Goal: Task Accomplishment & Management: Manage account settings

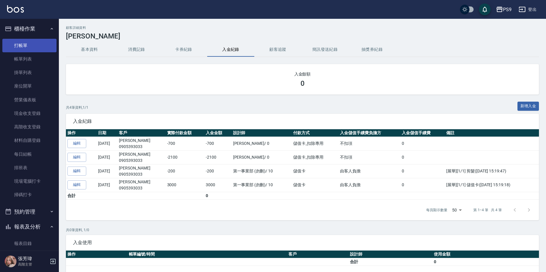
click at [35, 41] on link "打帳單" at bounding box center [29, 46] width 54 height 14
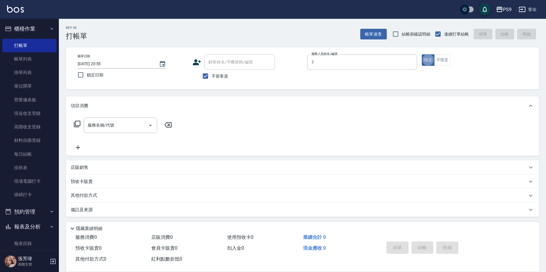
type input "DING-7"
type button "true"
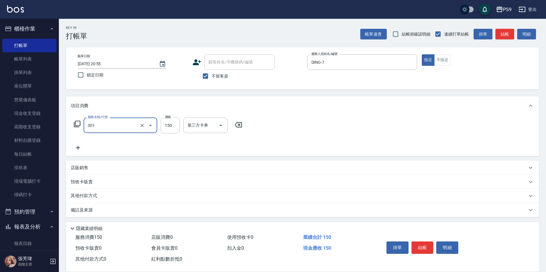
type input "剪-150(301)"
type input "350"
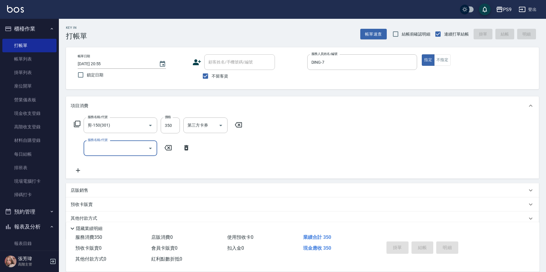
type input "[DATE] 20:56"
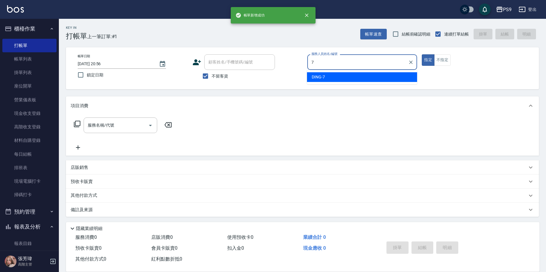
type input "DING-7"
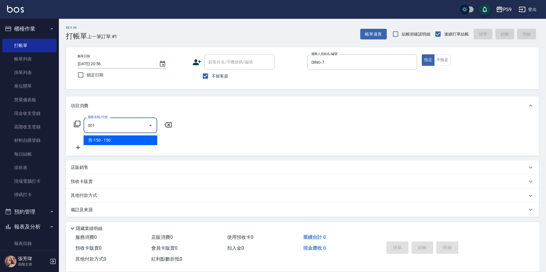
type input "剪-150(301)"
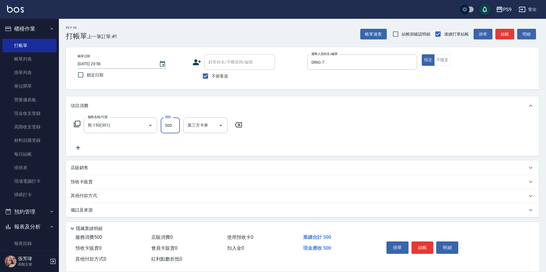
type input "500"
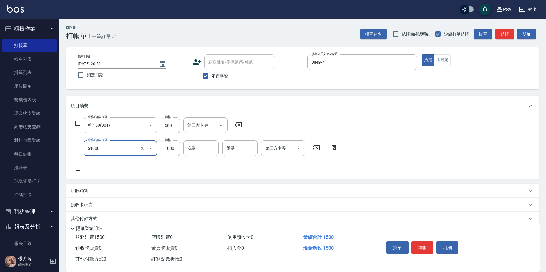
type input "燙髮1000(51000)"
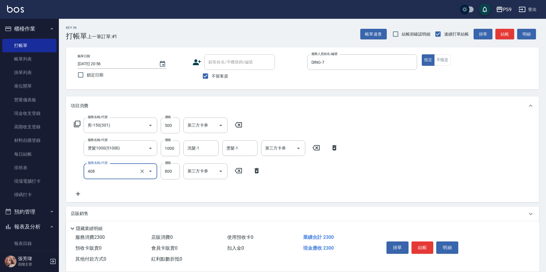
type input "貓爵護髮(408)"
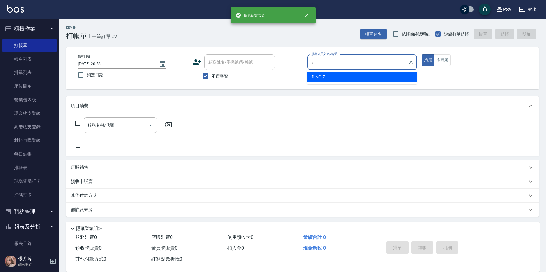
type input "DING-7"
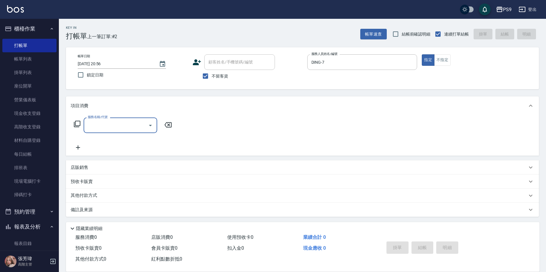
type input "."
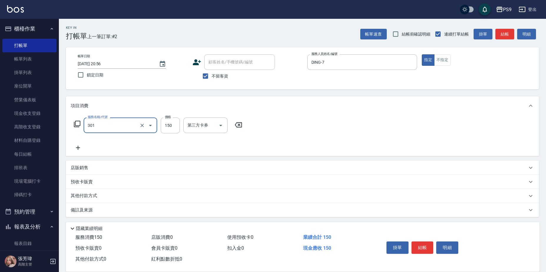
type input "剪-150(301)"
click at [165, 120] on div "價格 150 價格" at bounding box center [170, 126] width 19 height 16
click at [173, 118] on input "150" at bounding box center [170, 126] width 19 height 16
type input "500"
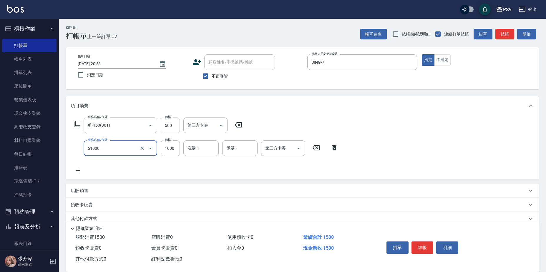
type input "燙髮1000(51000)"
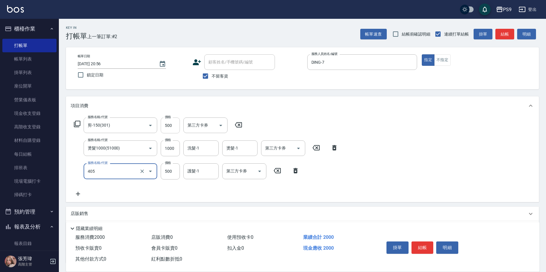
type input "護-500(405)"
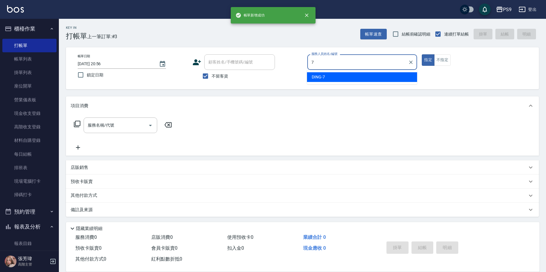
type input "DING-7"
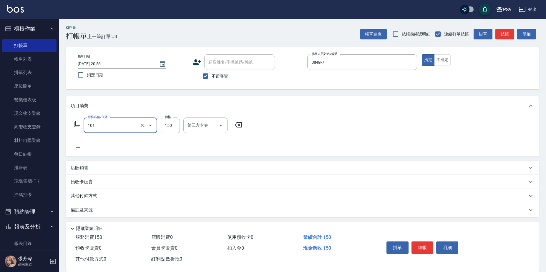
type input "洗髮(101)"
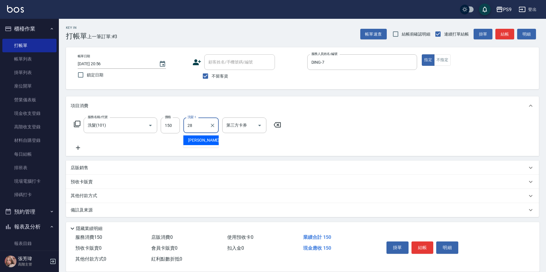
type input "[PERSON_NAME]-28"
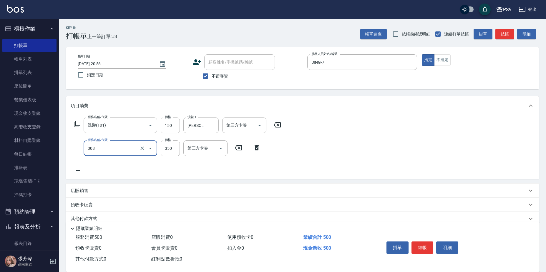
type input "剪-350(308)"
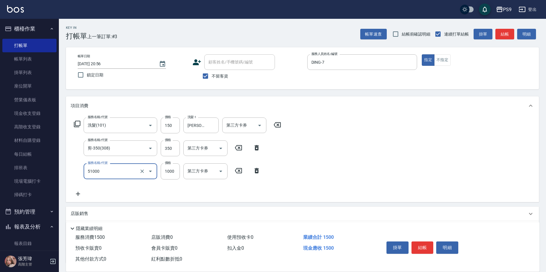
type input "燙髮1000(51000)"
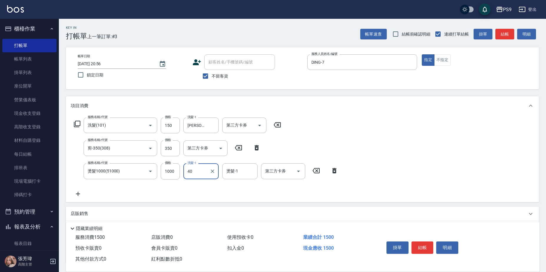
type input "4"
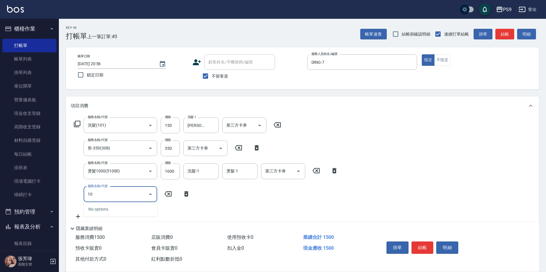
type input "1"
type input "護-500(405)"
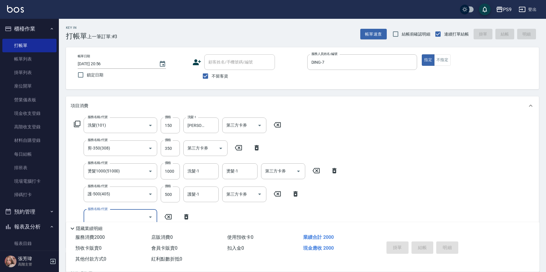
type input "[DATE] 20:57"
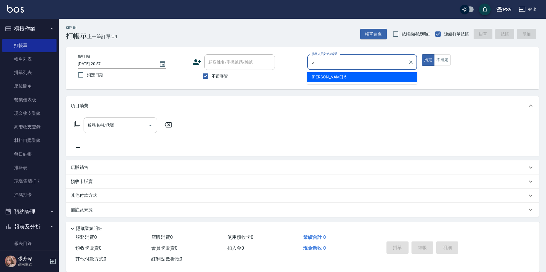
type input "[PERSON_NAME]-5"
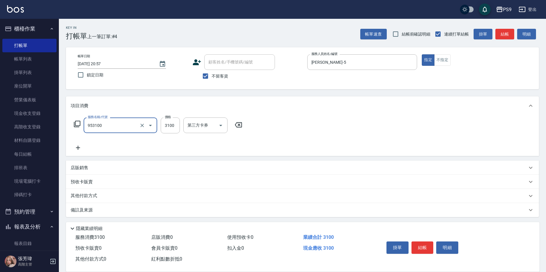
type input "過年-燙A(953100)"
type input "3000"
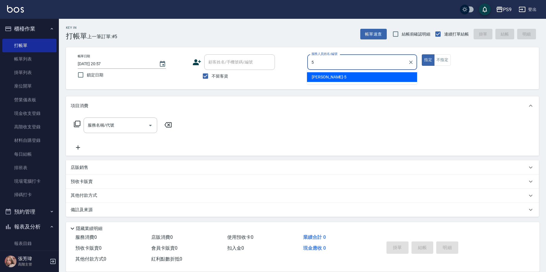
type input "[PERSON_NAME]-5"
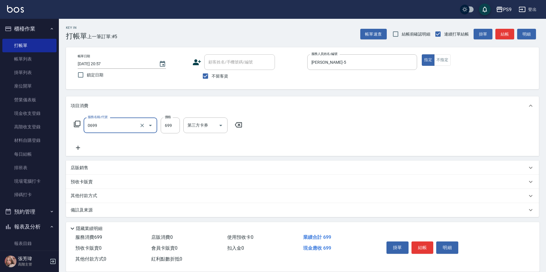
type input "699精油(0699)"
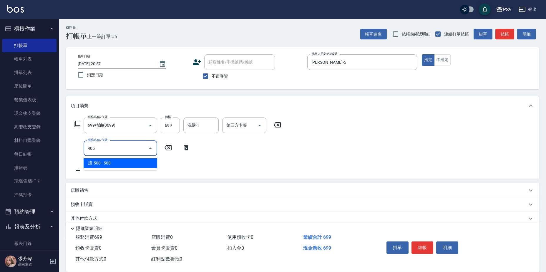
type input "護-500(405)"
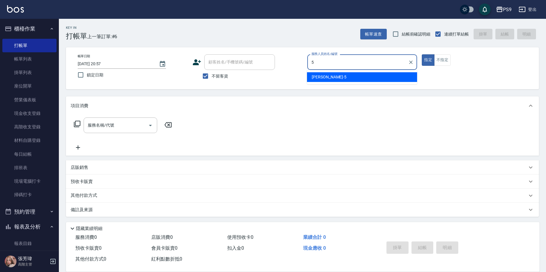
type input "[PERSON_NAME]-5"
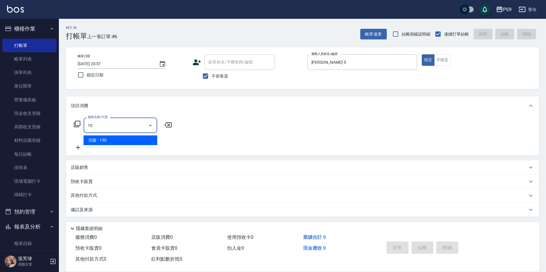
type input "1"
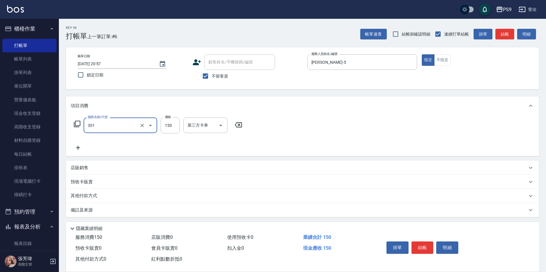
type input "剪-150(301)"
type input "500"
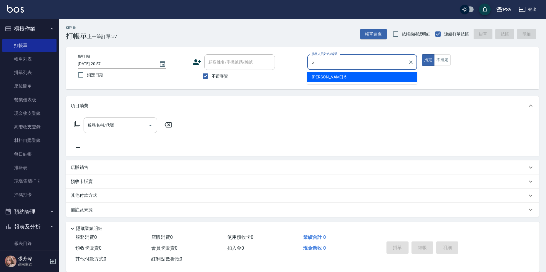
type input "[PERSON_NAME]-5"
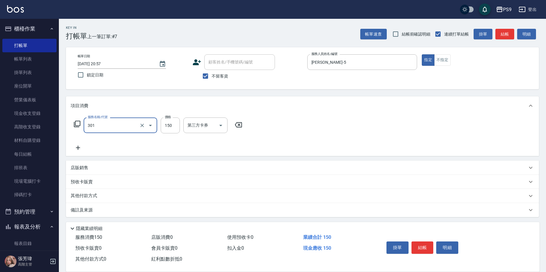
type input "剪-150(301)"
type input "500"
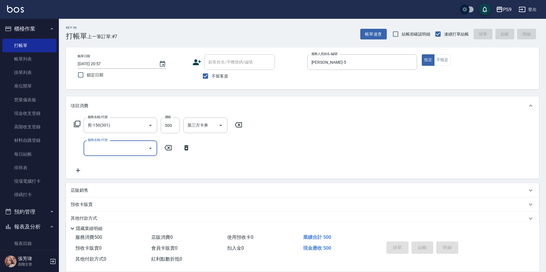
type input "[DATE] 20:58"
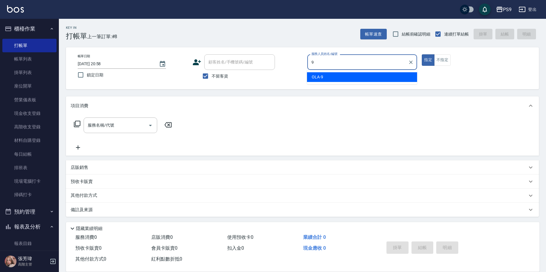
type input "OLA-9"
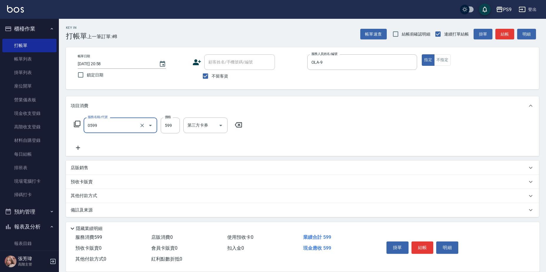
type input "[PERSON_NAME]599(0599)"
type input "600"
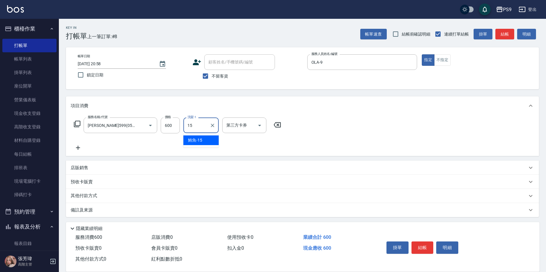
type input "鮪魚-15"
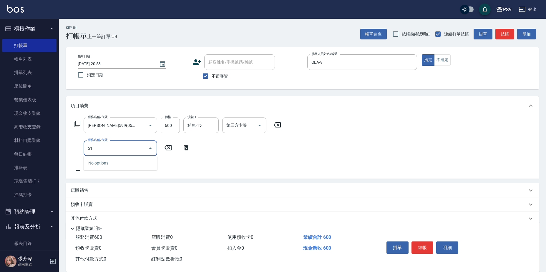
type input "5"
type input "染髮1599(21599)"
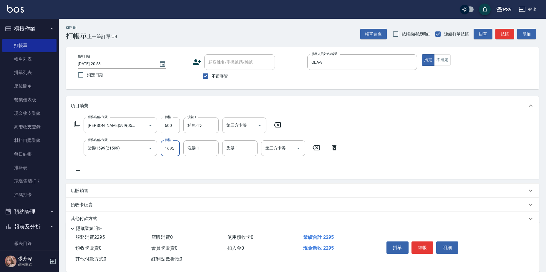
type input "1695"
type input "鮪魚-15"
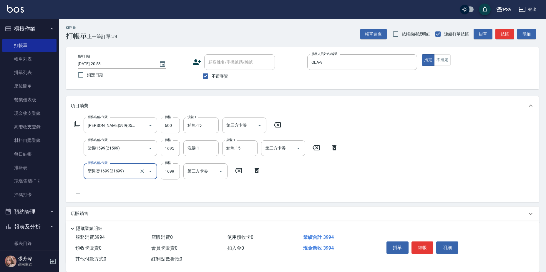
type input "型男燙1699(21699)"
type input "1695"
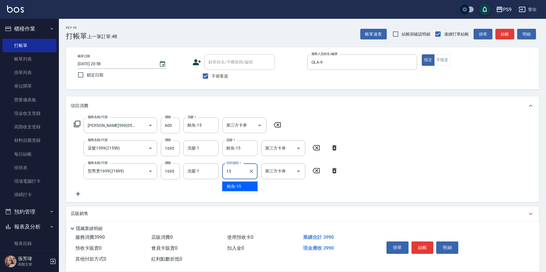
type input "鮪魚-15"
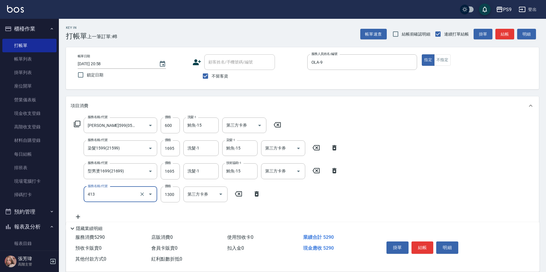
type input "鏡面護髮(413)"
type input "2000"
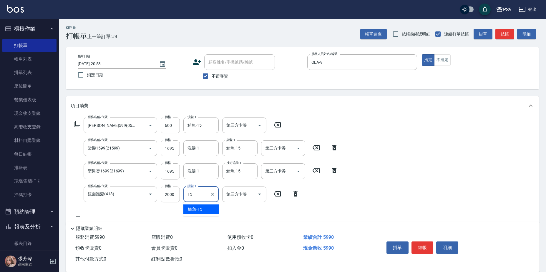
type input "鮪魚-15"
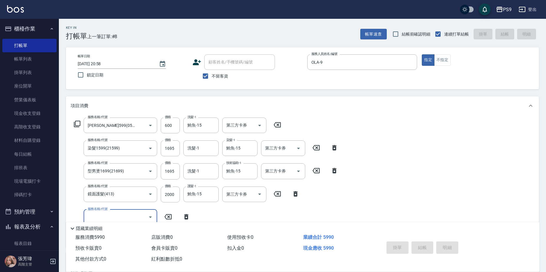
type input "[DATE] 20:59"
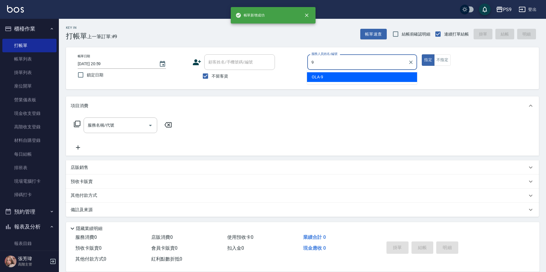
type input "OLA-9"
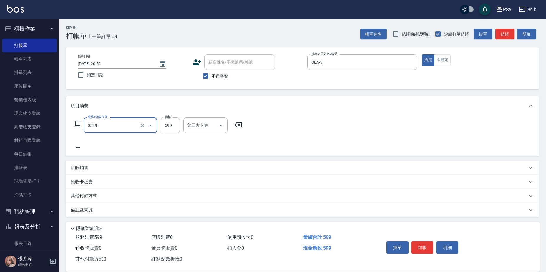
type input "[PERSON_NAME]599(0599)"
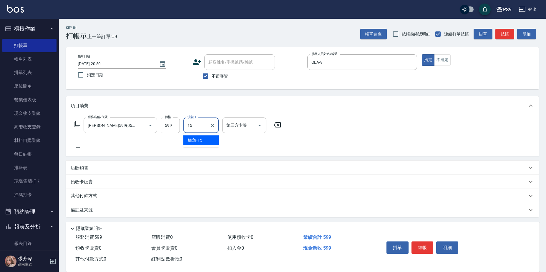
type input "鮪魚-15"
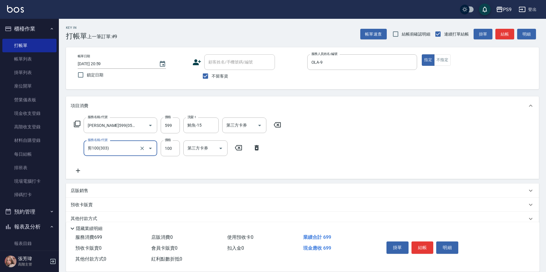
type input "剪100(303)"
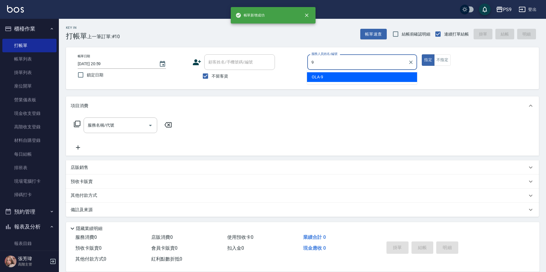
type input "OLA-9"
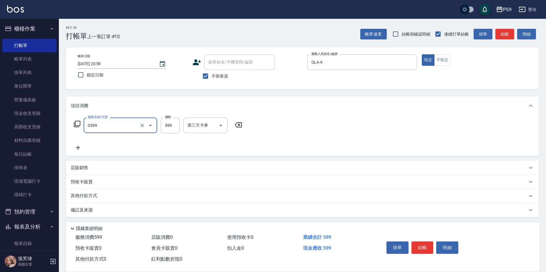
type input "[PERSON_NAME]599(0599)"
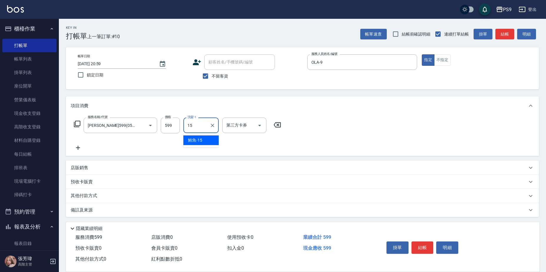
type input "鮪魚-15"
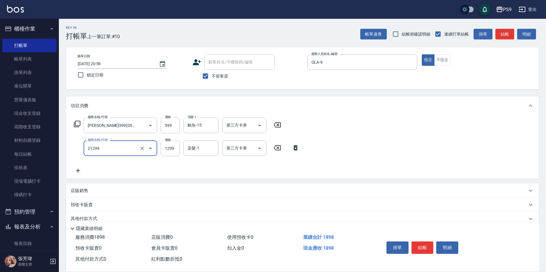
type input "2A染髮套餐(21299)"
type input "1400"
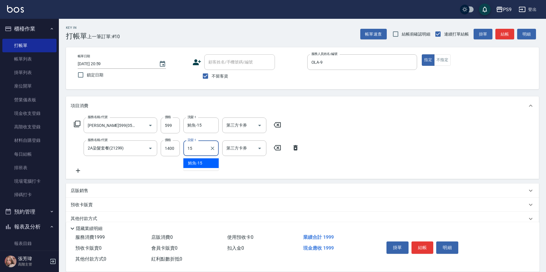
type input "鮪魚-15"
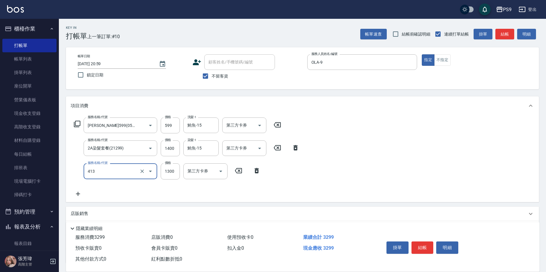
type input "鏡面護髮(413)"
type input "2500"
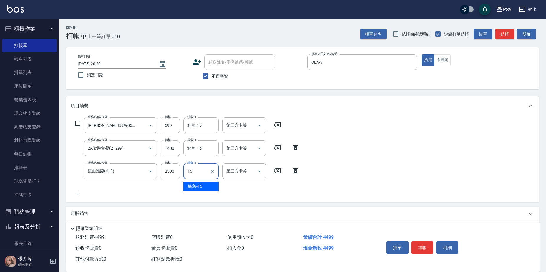
type input "鮪魚-15"
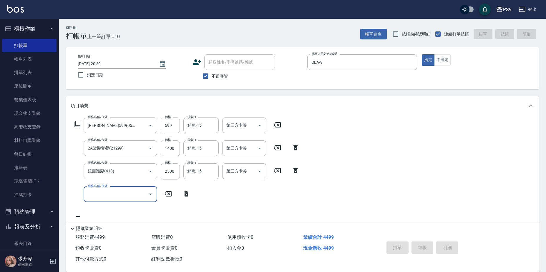
type input "[DATE] 21:00"
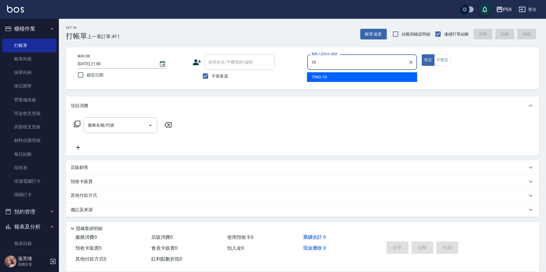
type input "TING-10"
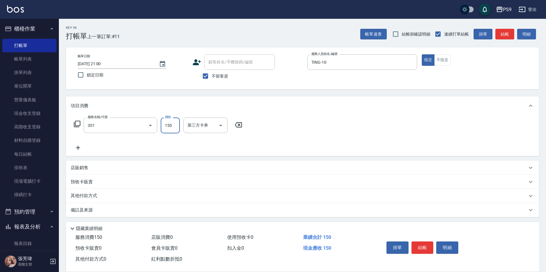
type input "剪-150(301)"
type input "400"
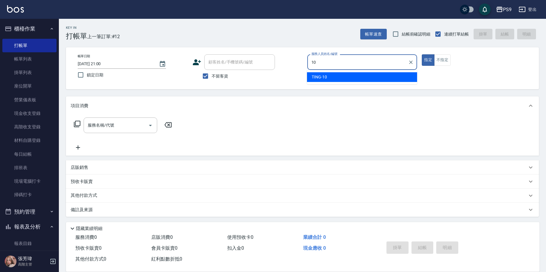
type input "TING-10"
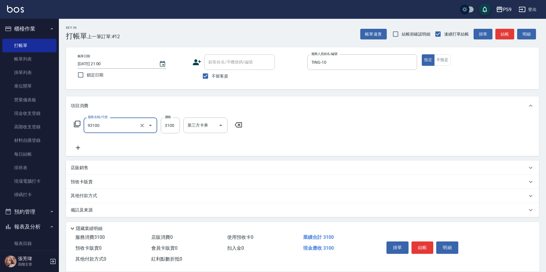
type input "過年-染A(93100)"
type input "2900"
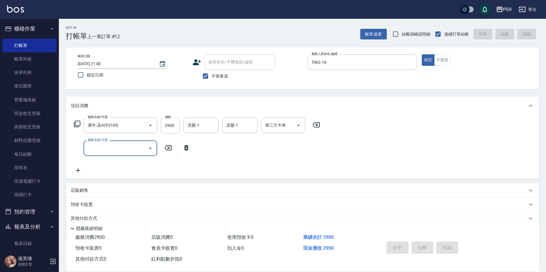
type input "[DATE] 21:01"
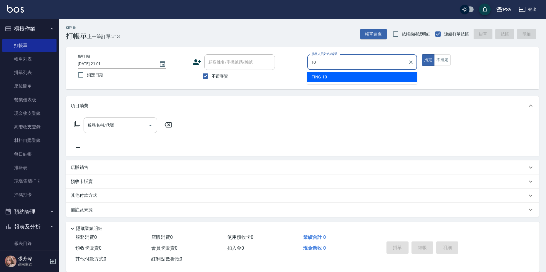
type input "TING-10"
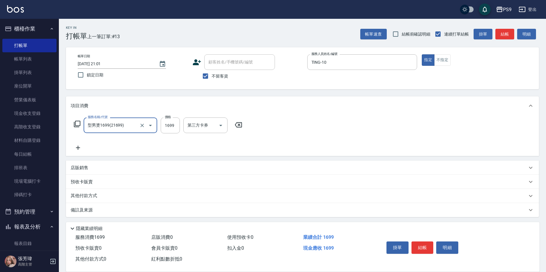
type input "型男燙1699(21699)"
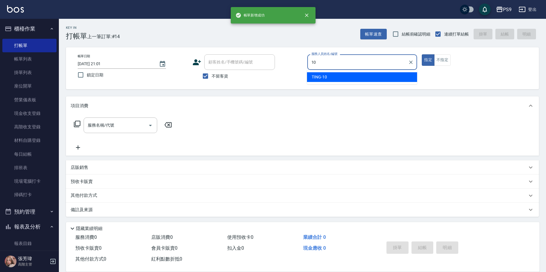
type input "TING-10"
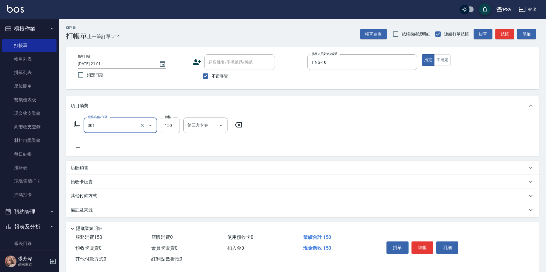
type input "剪-150(301)"
type input "350"
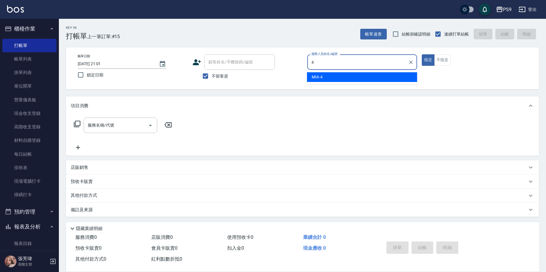
type input "MIA-4"
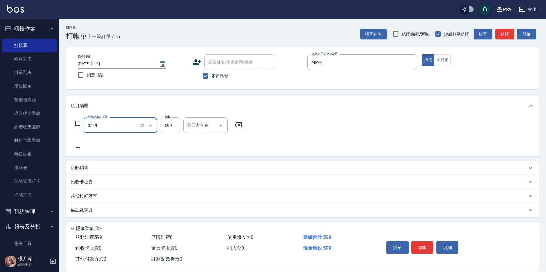
type input "[PERSON_NAME]599(0599)"
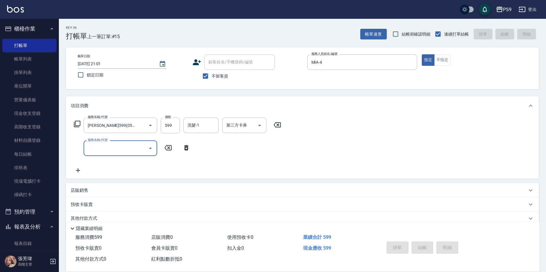
type input "[DATE] 21:03"
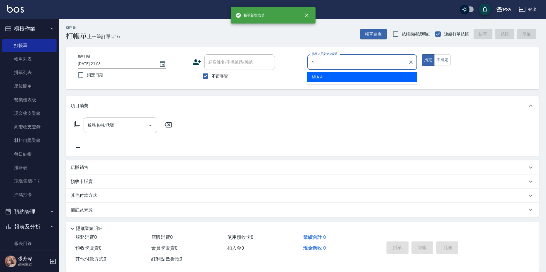
type input "MIA-4"
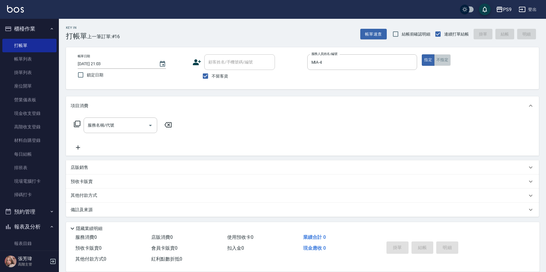
click at [439, 59] on button "不指定" at bounding box center [442, 59] width 16 height 11
type button "false"
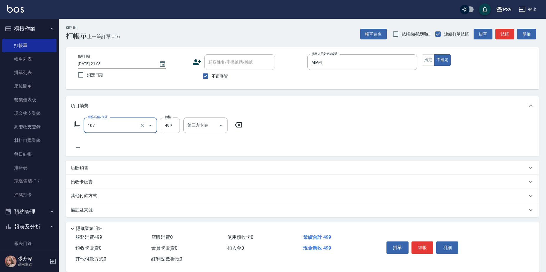
type input "[PERSON_NAME](107)"
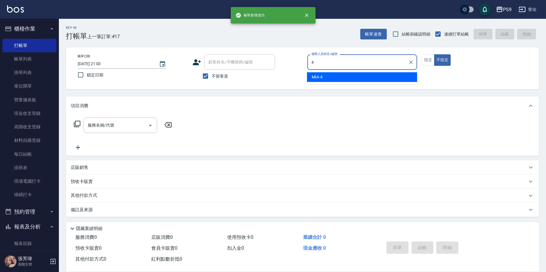
type input "MIA-4"
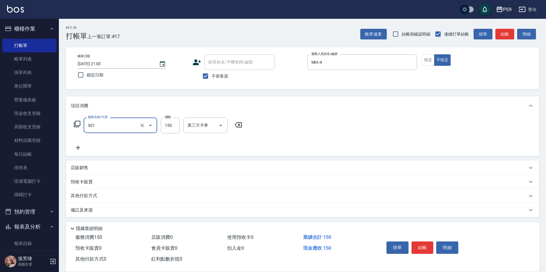
type input "剪-150(301)"
type input "300"
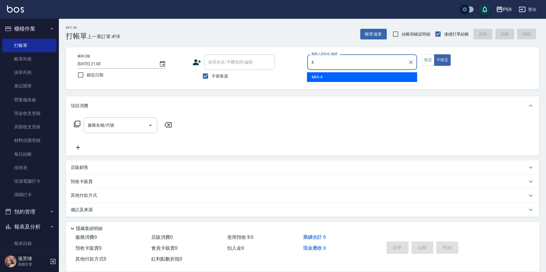
type input "MIA-4"
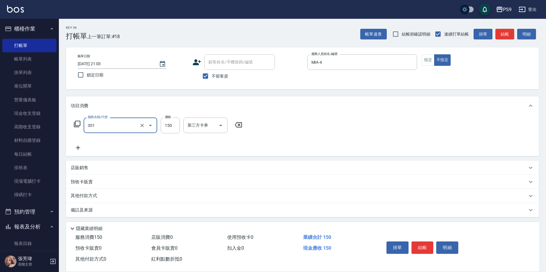
type input "剪-150(301)"
type input "300"
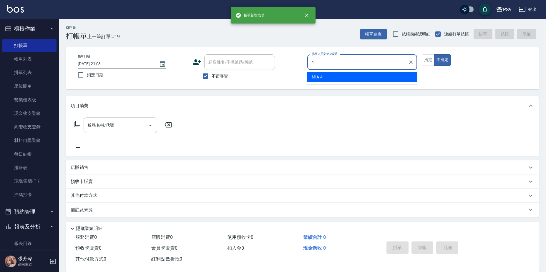
type input "MIA-4"
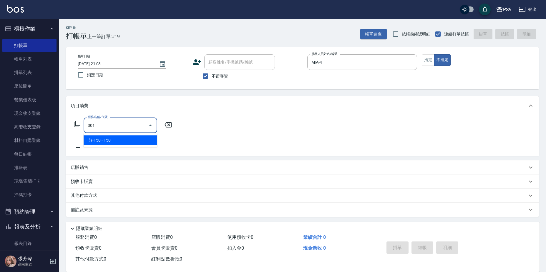
type input "剪-150(301)"
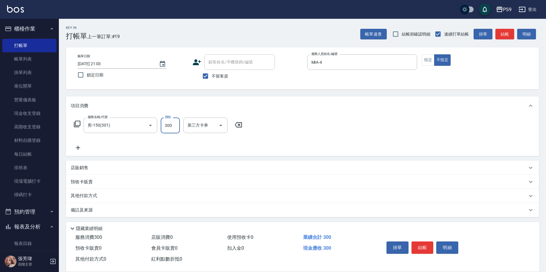
type input "300"
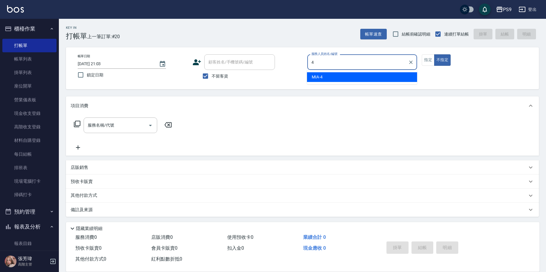
type input "MIA-4"
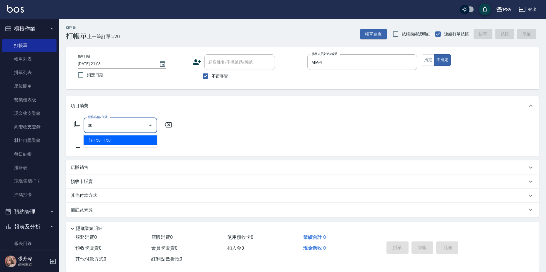
type input "3"
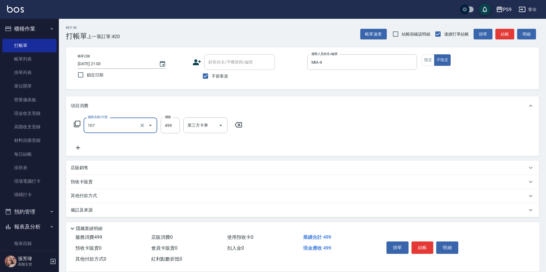
type input "[PERSON_NAME](107)"
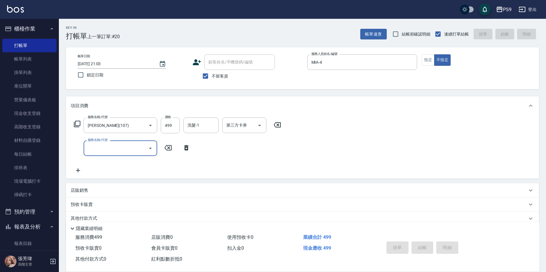
type input "[DATE] 21:04"
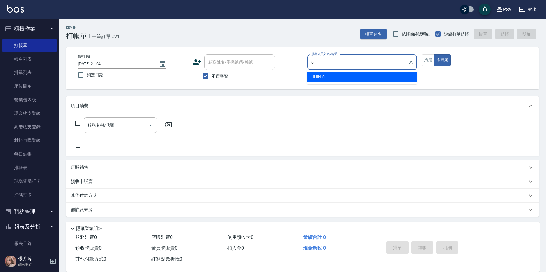
type input "JHIN-0"
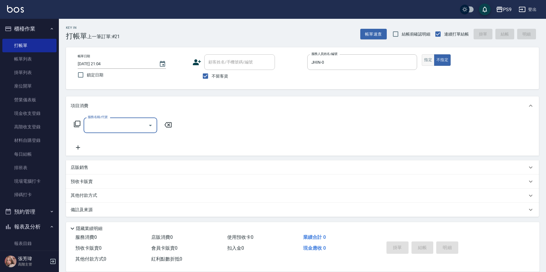
click at [423, 57] on button "指定" at bounding box center [428, 59] width 13 height 11
type input "洗髮(101)"
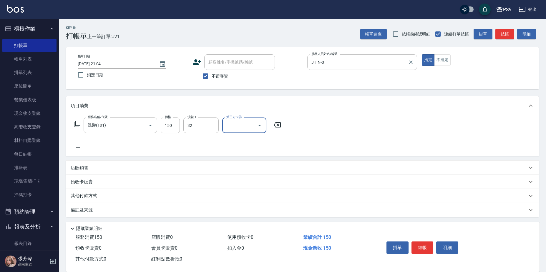
type input "依依-32"
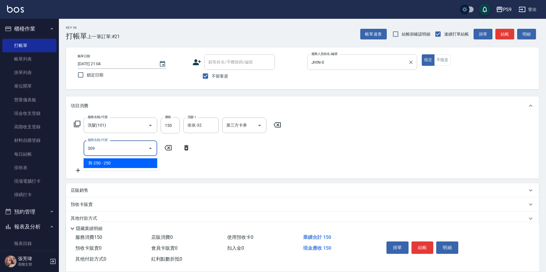
type input "剪-250(309)"
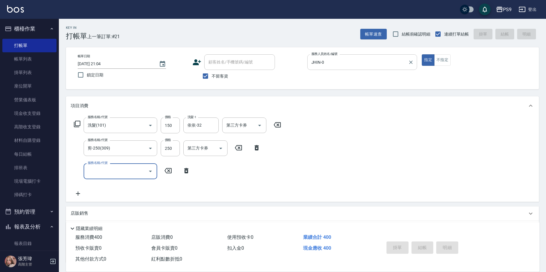
type input "[DATE] 21:05"
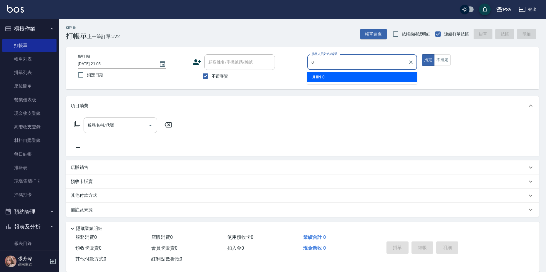
type input "JHIN-0"
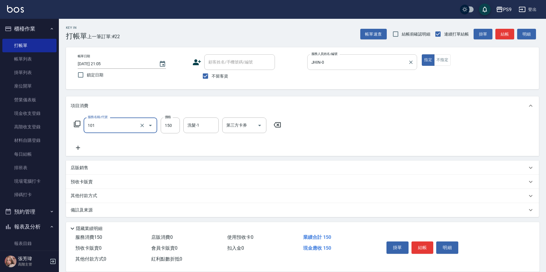
type input "洗髮(101)"
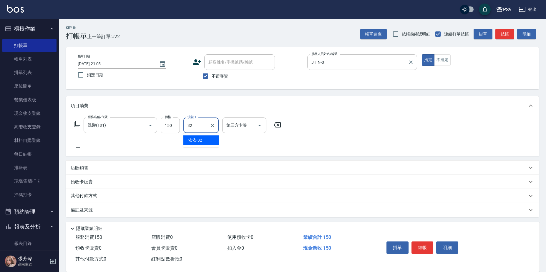
type input "依依-32"
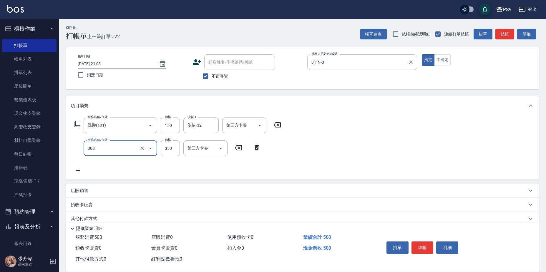
type input "剪-350(308)"
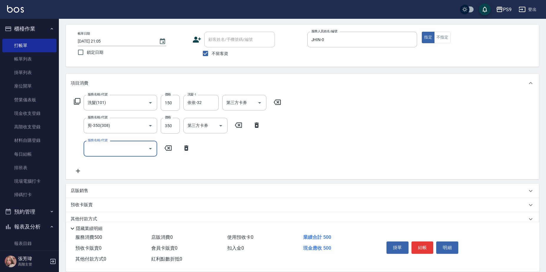
scroll to position [47, 0]
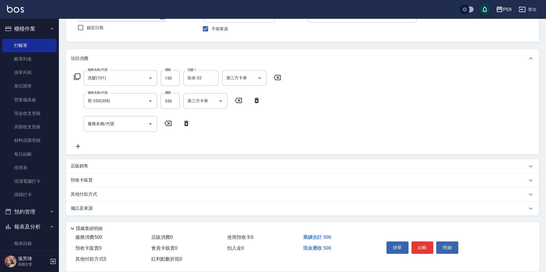
click at [159, 167] on div "店販銷售" at bounding box center [299, 166] width 456 height 6
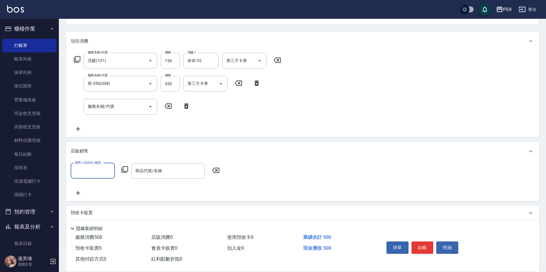
scroll to position [97, 0]
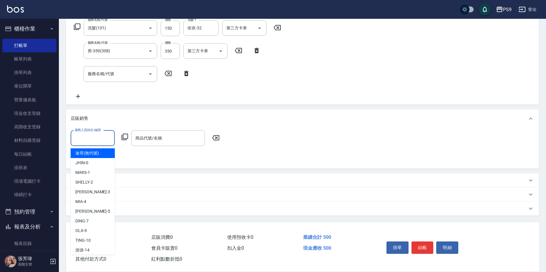
click at [80, 137] on input "服務人員姓名/編號" at bounding box center [92, 138] width 39 height 10
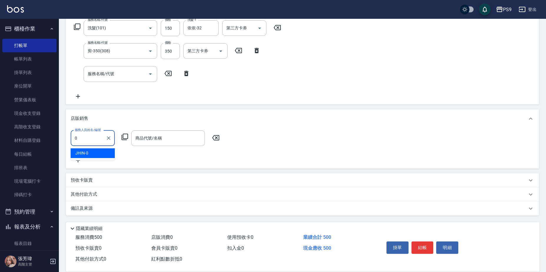
type input "JHIN-0"
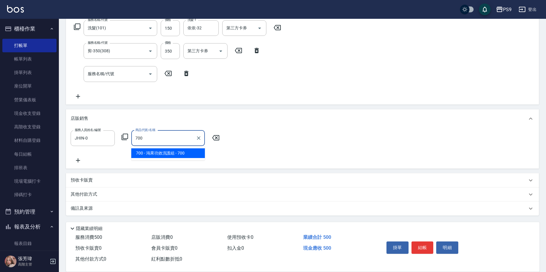
type input "鴻果功效洗護組"
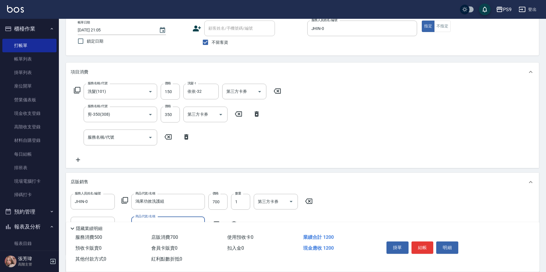
scroll to position [0, 0]
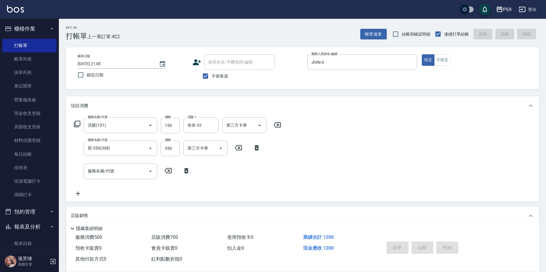
type input "[DATE] 21:06"
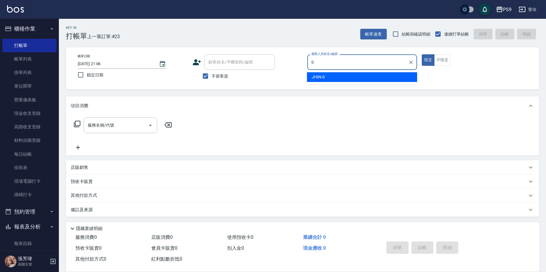
type input "JHIN-0"
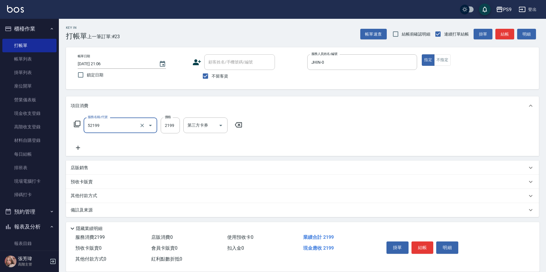
type input "燙髮(52199)"
type input "2200"
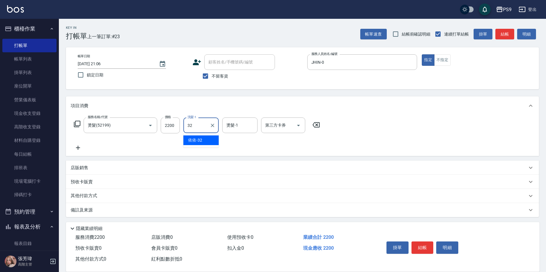
type input "依依-32"
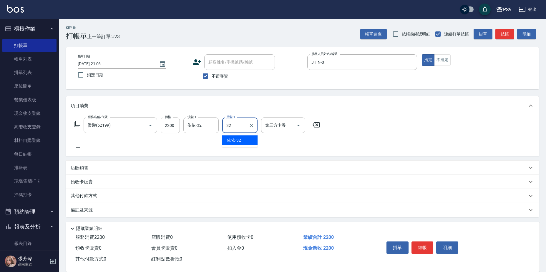
type input "依依-32"
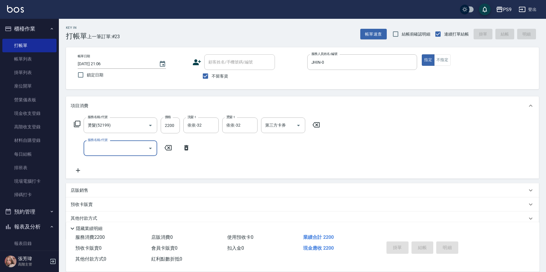
type input "[DATE] 21:07"
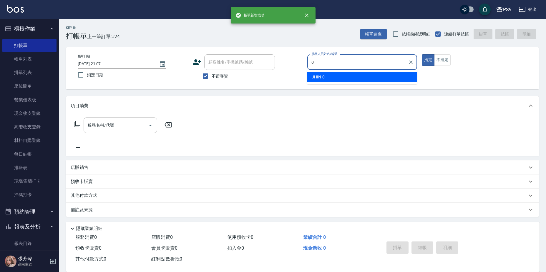
type input "JHIN-0"
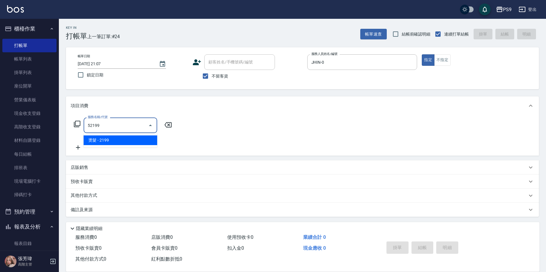
type input "燙髮(52199)"
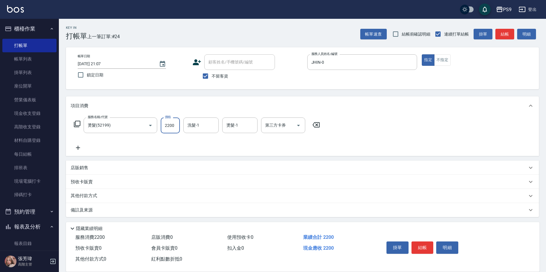
type input "2200"
type input "依依-32"
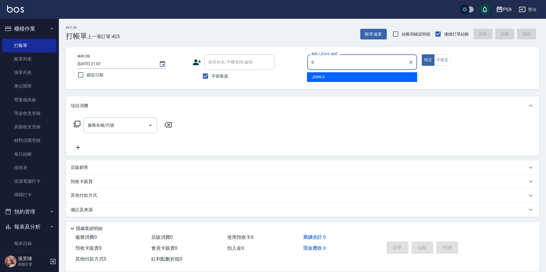
type input "JHIN-0"
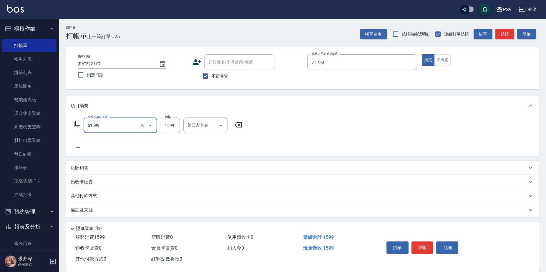
type input "燙1599(51599)"
type input "1800"
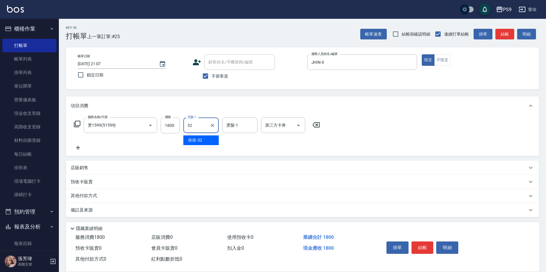
type input "依依-32"
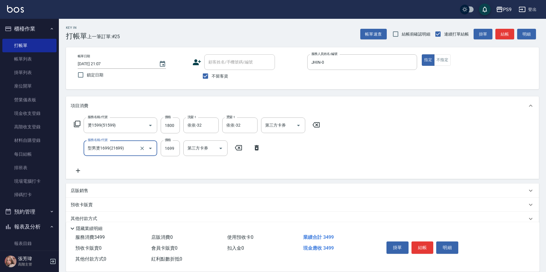
type input "型男燙1699(21699)"
type input "1800"
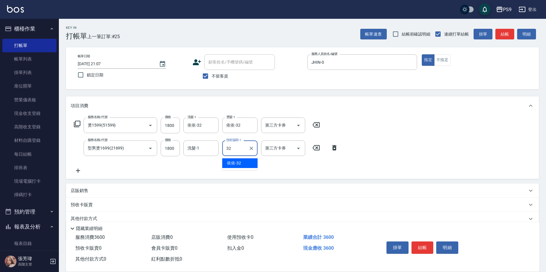
type input "依依-32"
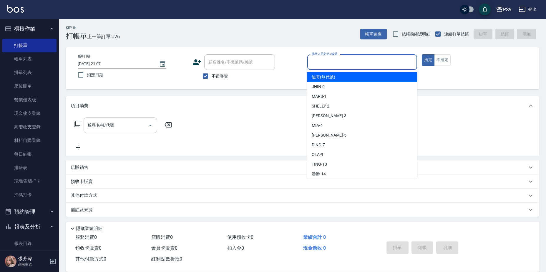
click at [374, 61] on input "服務人員姓名/編號" at bounding box center [362, 62] width 105 height 10
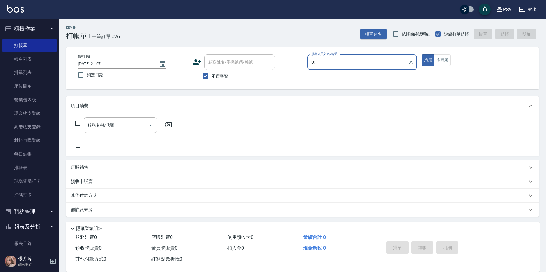
type input "U"
drag, startPoint x: 220, startPoint y: 79, endPoint x: 223, endPoint y: 72, distance: 7.4
click at [220, 79] on span "不留客資" at bounding box center [220, 76] width 16 height 6
click at [212, 79] on input "不留客資" at bounding box center [205, 76] width 12 height 12
checkbox input "false"
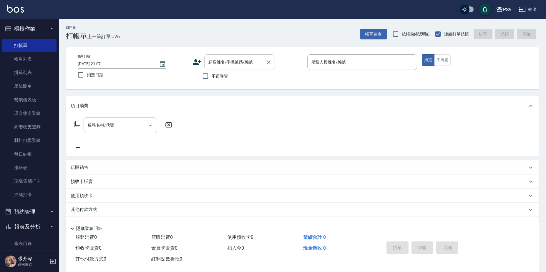
click at [226, 63] on input "顧客姓名/手機號碼/編號" at bounding box center [235, 62] width 56 height 10
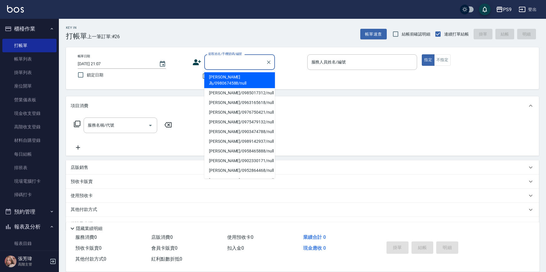
type input "U"
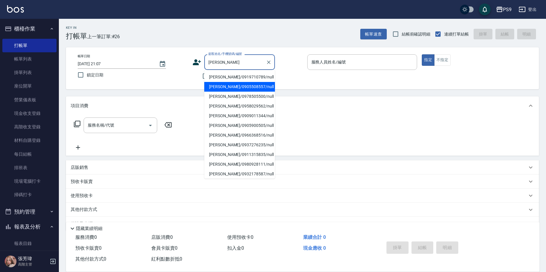
click at [216, 85] on li "[PERSON_NAME]/0905508557/null" at bounding box center [239, 87] width 71 height 10
type input "[PERSON_NAME]/0905508557/null"
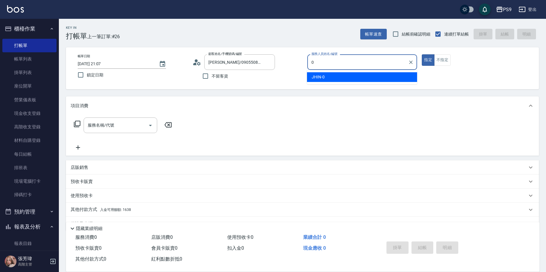
type input "JHIN-0"
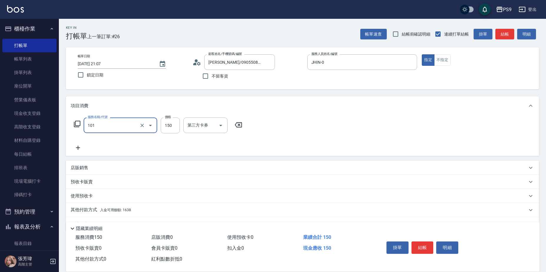
type input "洗髮(101)"
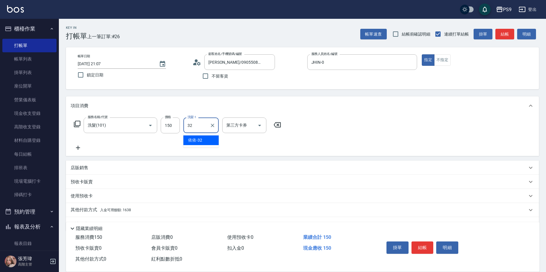
type input "依依-32"
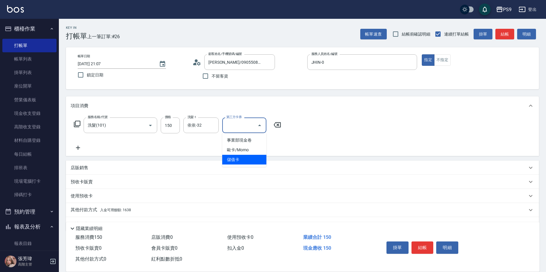
type input "儲值卡"
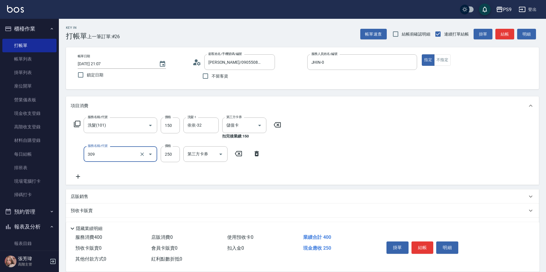
type input "剪-250(309)"
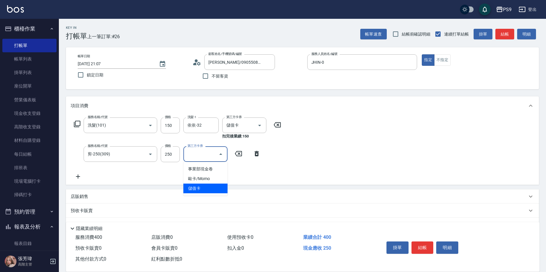
type input "儲值卡"
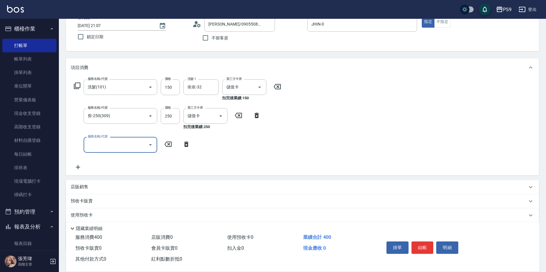
scroll to position [73, 0]
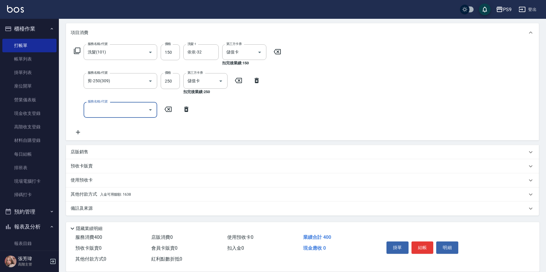
click at [123, 196] on span "入金可用餘額: 1638" at bounding box center [115, 195] width 31 height 4
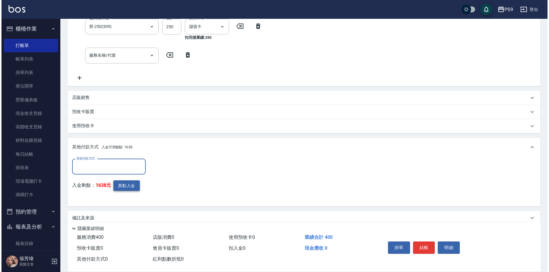
scroll to position [137, 0]
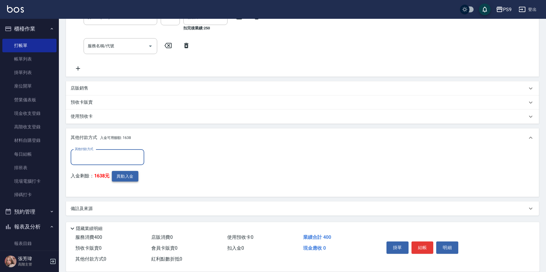
click at [117, 175] on button "異動入金" at bounding box center [125, 176] width 26 height 11
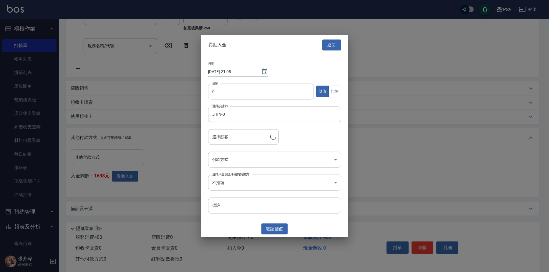
type input "[PERSON_NAME]/0905508557"
click at [231, 98] on input "0" at bounding box center [261, 92] width 106 height 16
type input "400"
click at [341, 89] on div "日期 [DATE] 21:08 金額 400 金額 儲值 扣除 選擇設計師 JHIN-0 選擇設計師 選擇顧客 [PERSON_NAME]/090550855…" at bounding box center [274, 138] width 147 height 166
click at [338, 91] on button "扣除" at bounding box center [334, 91] width 13 height 11
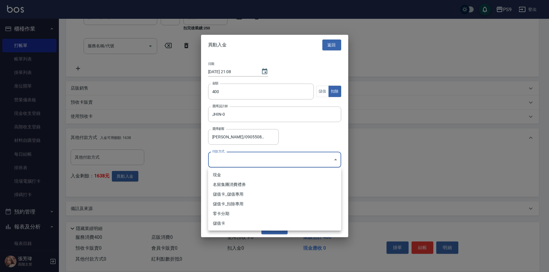
click at [277, 160] on body "PS9 登出 櫃檯作業 打帳單 帳單列表 掛單列表 座位開單 營業儀表板 現金收支登錄 高階收支登錄 材料自購登錄 每日結帳 排班表 現場電腦打卡 掃碼打卡 …" at bounding box center [274, 68] width 549 height 410
click at [269, 204] on li "儲值卡_扣除專用" at bounding box center [274, 204] width 133 height 10
type input "儲值卡_扣除專用"
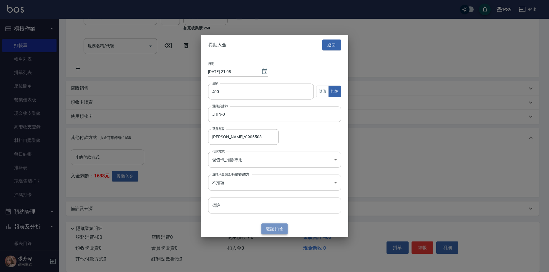
click at [264, 232] on button "確認 扣除" at bounding box center [274, 229] width 26 height 11
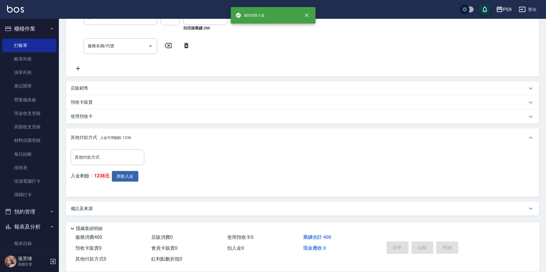
type input "[DATE] 21:10"
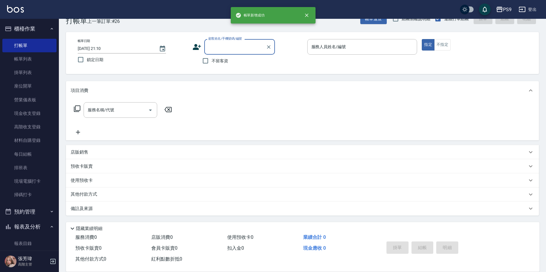
scroll to position [0, 0]
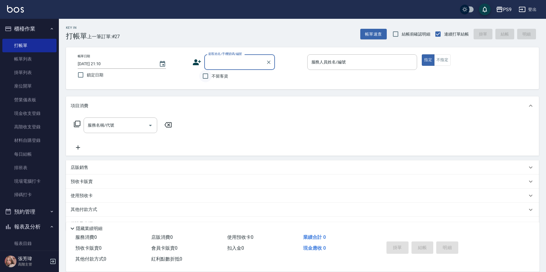
click at [210, 77] on input "不留客資" at bounding box center [205, 76] width 12 height 12
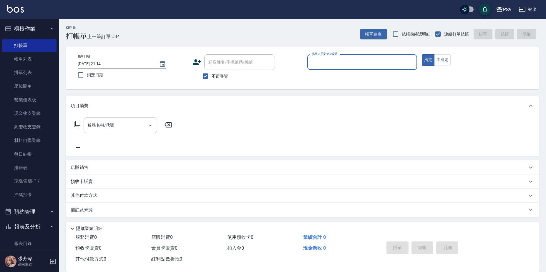
click at [215, 74] on span "不留客資" at bounding box center [220, 76] width 16 height 6
click at [212, 74] on input "不留客資" at bounding box center [205, 76] width 12 height 12
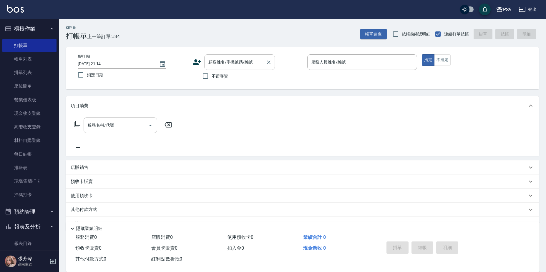
click at [222, 69] on div "顧客姓名/手機號碼/編號" at bounding box center [239, 62] width 71 height 16
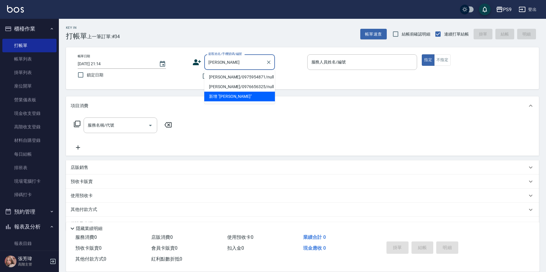
click at [218, 74] on li "[PERSON_NAME]/0975954871/null" at bounding box center [239, 77] width 71 height 10
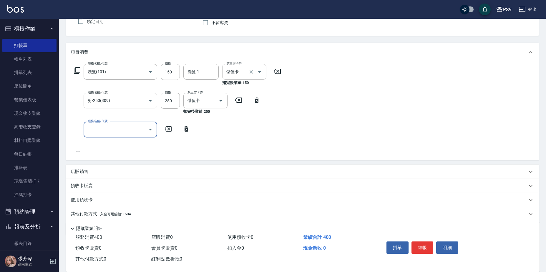
scroll to position [73, 0]
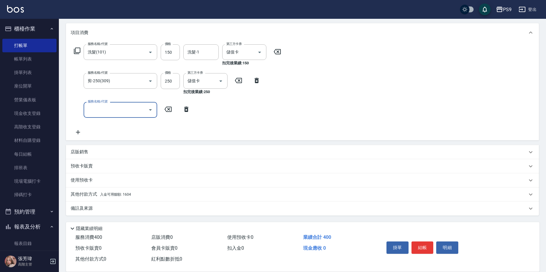
click at [147, 193] on div "其他付款方式 入金可用餘額: 1604" at bounding box center [299, 195] width 456 height 6
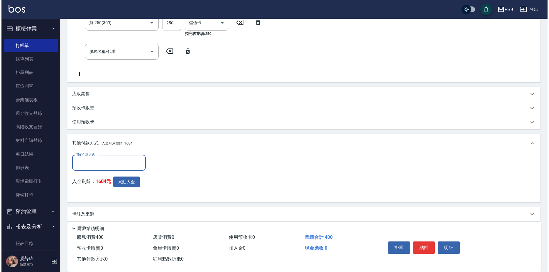
scroll to position [132, 0]
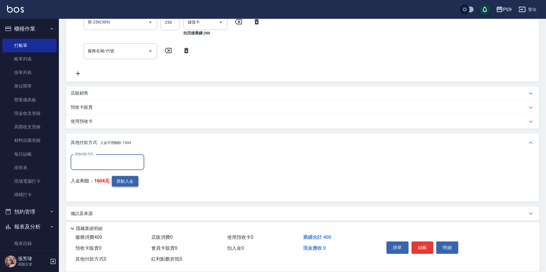
click at [128, 178] on button "異動入金" at bounding box center [125, 181] width 26 height 11
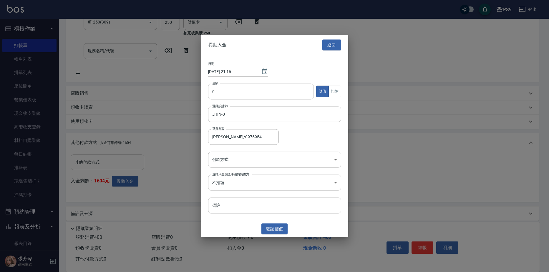
click at [236, 93] on input "0" at bounding box center [261, 92] width 106 height 16
click at [337, 91] on button "扣除" at bounding box center [334, 91] width 13 height 11
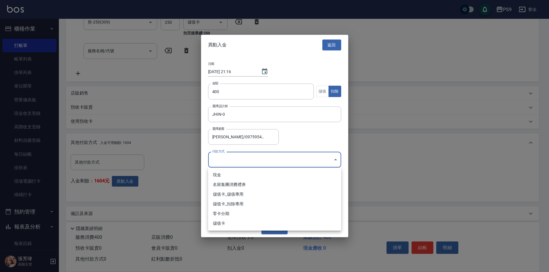
click at [261, 166] on body "PS9 登出 櫃檯作業 打帳單 帳單列表 掛單列表 座位開單 營業儀表板 現金收支登錄 高階收支登錄 材料自購登錄 每日結帳 排班表 現場電腦打卡 掃碼打卡 …" at bounding box center [274, 73] width 549 height 410
click at [252, 202] on li "儲值卡_扣除專用" at bounding box center [274, 204] width 133 height 10
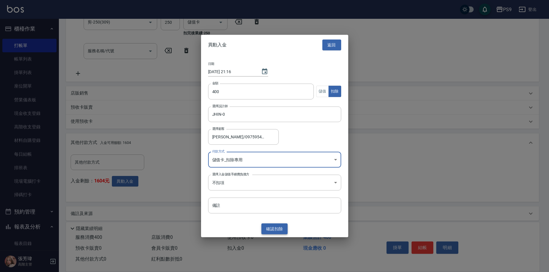
click at [278, 231] on button "確認 扣除" at bounding box center [274, 229] width 26 height 11
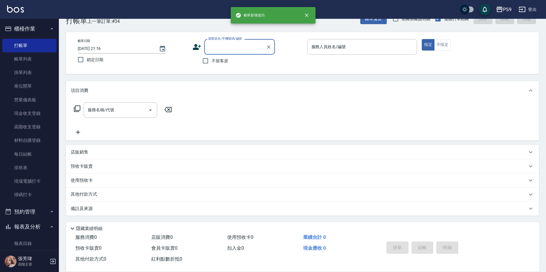
scroll to position [0, 0]
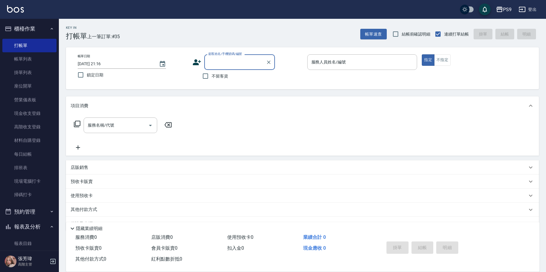
click at [219, 78] on span "不留客資" at bounding box center [220, 76] width 16 height 6
click at [212, 78] on input "不留客資" at bounding box center [205, 76] width 12 height 12
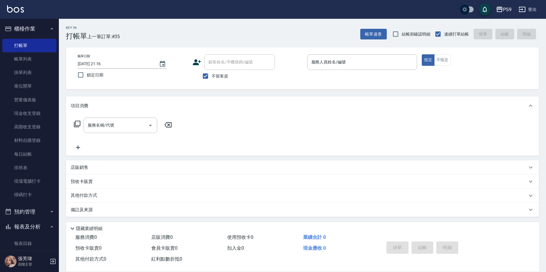
click at [218, 79] on span "不留客資" at bounding box center [220, 76] width 16 height 6
click at [212, 79] on input "不留客資" at bounding box center [205, 76] width 12 height 12
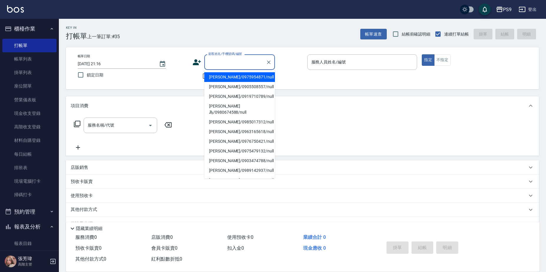
click at [224, 61] on input "顧客姓名/手機號碼/編號" at bounding box center [235, 62] width 56 height 10
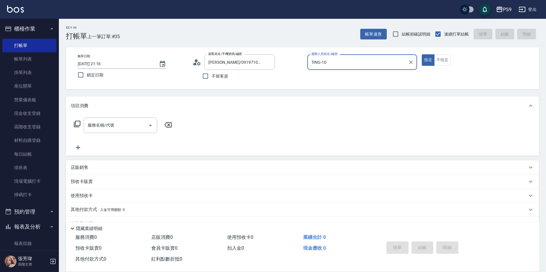
click at [422, 54] on button "指定" at bounding box center [428, 59] width 13 height 11
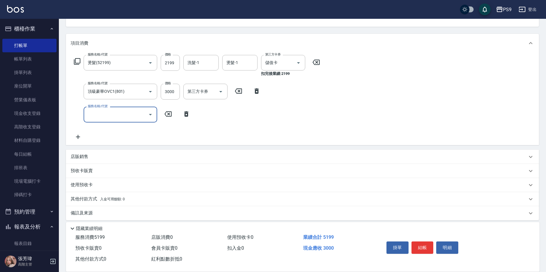
scroll to position [67, 0]
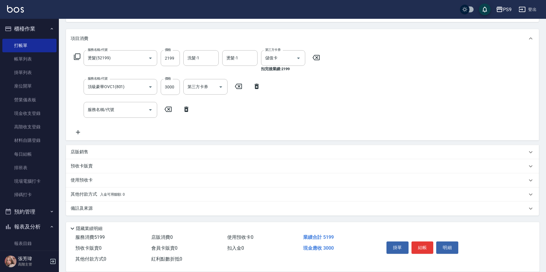
click at [104, 199] on div "其他付款方式 入金可用餘額: 0" at bounding box center [302, 195] width 473 height 14
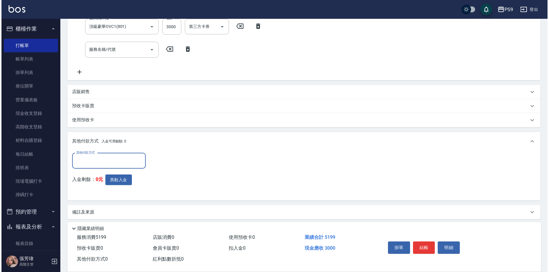
scroll to position [131, 0]
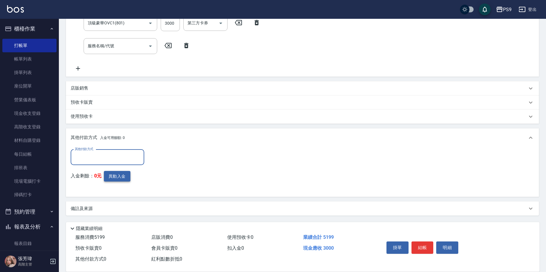
click at [112, 181] on button "異動入金" at bounding box center [117, 176] width 26 height 11
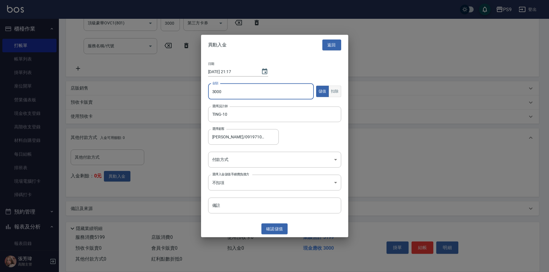
click at [336, 94] on button "扣除" at bounding box center [334, 91] width 13 height 11
click at [319, 89] on button "儲值" at bounding box center [322, 91] width 13 height 11
click at [275, 157] on body "PS9 登出 櫃檯作業 打帳單 帳單列表 掛單列表 座位開單 營業儀表板 現金收支登錄 高階收支登錄 材料自購登錄 每日結帳 排班表 現場電腦打卡 掃碼打卡 …" at bounding box center [274, 71] width 549 height 404
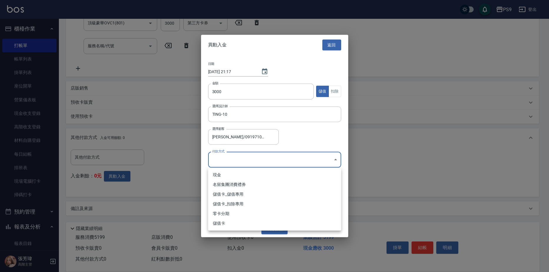
click at [272, 192] on li "儲值卡_儲值專用" at bounding box center [274, 195] width 133 height 10
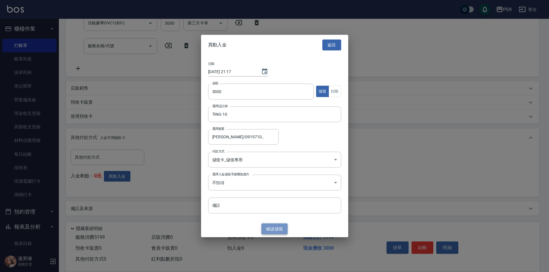
click at [276, 230] on button "確認 儲值" at bounding box center [274, 229] width 26 height 11
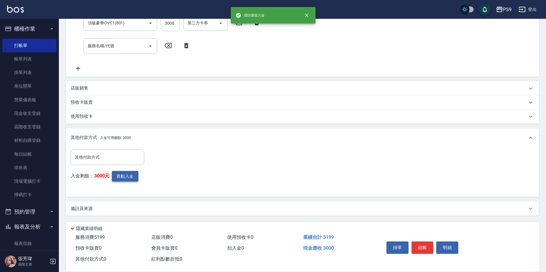
click at [125, 173] on button "異動入金" at bounding box center [125, 176] width 26 height 11
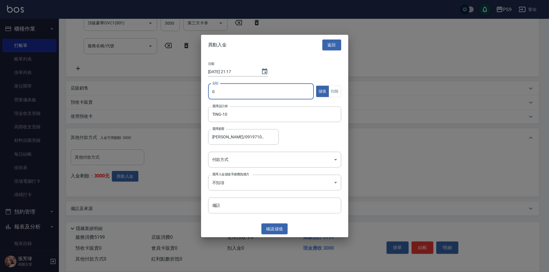
click at [241, 89] on input "0" at bounding box center [261, 92] width 106 height 16
click at [335, 90] on button "扣除" at bounding box center [334, 91] width 13 height 11
click at [248, 165] on body "PS9 登出 櫃檯作業 打帳單 帳單列表 掛單列表 座位開單 營業儀表板 現金收支登錄 高階收支登錄 材料自購登錄 每日結帳 排班表 現場電腦打卡 掃碼打卡 …" at bounding box center [274, 71] width 549 height 404
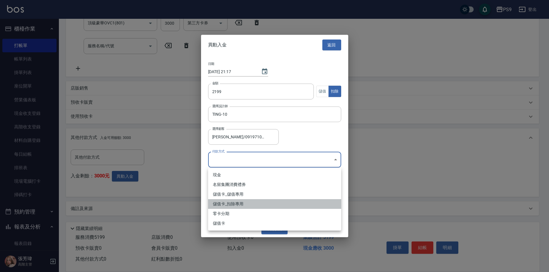
click at [237, 204] on li "儲值卡_扣除專用" at bounding box center [274, 204] width 133 height 10
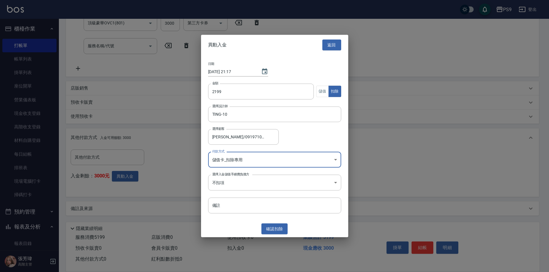
click at [281, 230] on button "確認 扣除" at bounding box center [274, 229] width 26 height 11
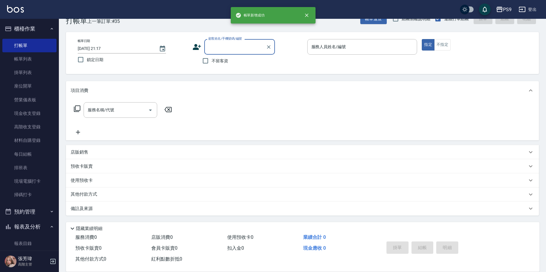
scroll to position [0, 0]
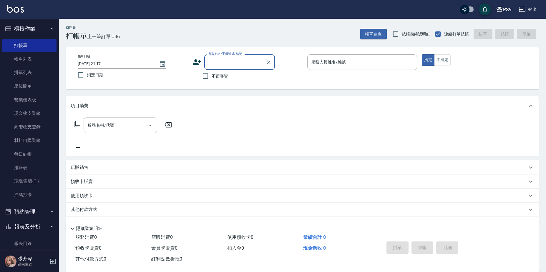
click at [214, 78] on span "不留客資" at bounding box center [220, 76] width 16 height 6
click at [212, 78] on input "不留客資" at bounding box center [205, 76] width 12 height 12
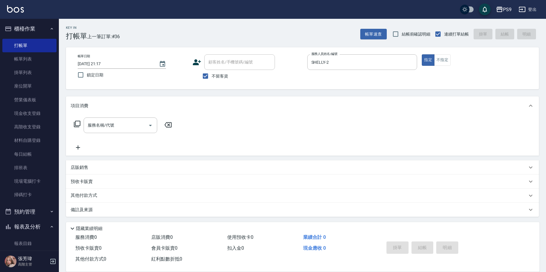
click at [218, 75] on span "不留客資" at bounding box center [220, 76] width 16 height 6
click at [212, 75] on input "不留客資" at bounding box center [205, 76] width 12 height 12
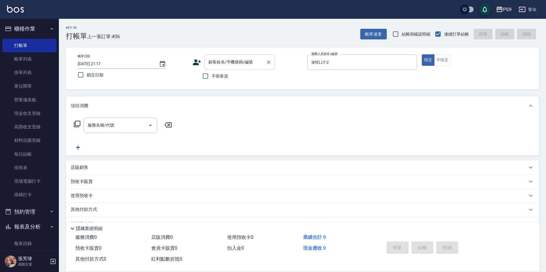
click at [222, 65] on input "顧客姓名/手機號碼/編號" at bounding box center [235, 62] width 56 height 10
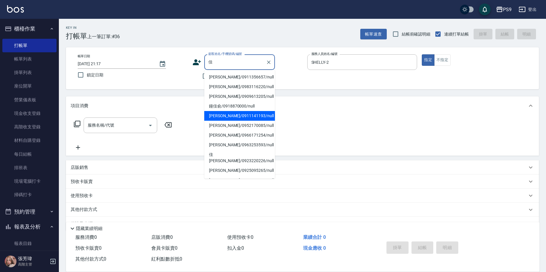
click at [220, 120] on li "[PERSON_NAME]/0911141193/null" at bounding box center [239, 116] width 71 height 10
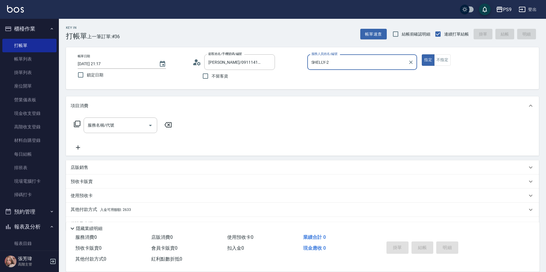
click at [422, 54] on button "指定" at bounding box center [428, 59] width 13 height 11
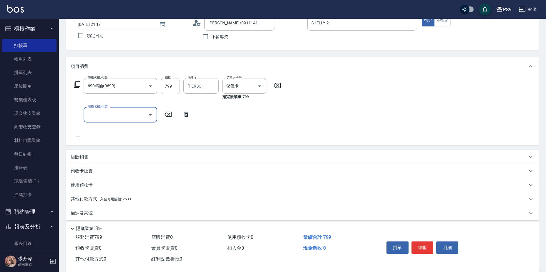
scroll to position [44, 0]
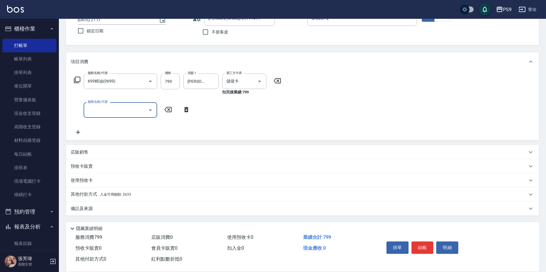
click at [168, 195] on div "其他付款方式 入金可用餘額: 2633" at bounding box center [299, 195] width 456 height 6
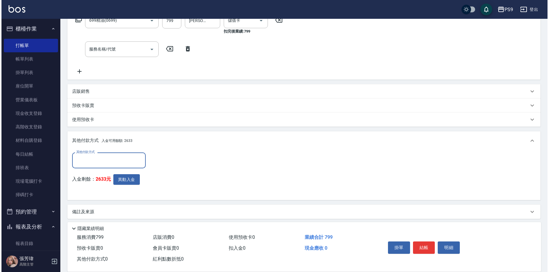
scroll to position [108, 0]
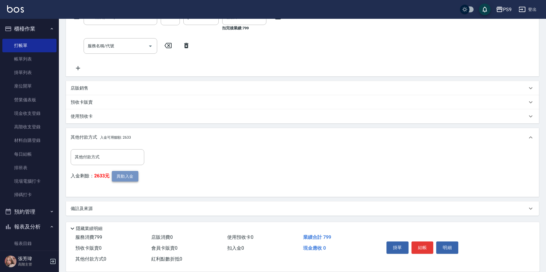
click at [127, 177] on button "異動入金" at bounding box center [125, 176] width 26 height 11
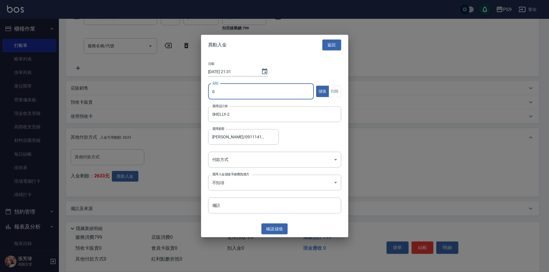
click at [219, 92] on input "0" at bounding box center [261, 92] width 106 height 16
click at [337, 92] on button "扣除" at bounding box center [334, 91] width 13 height 11
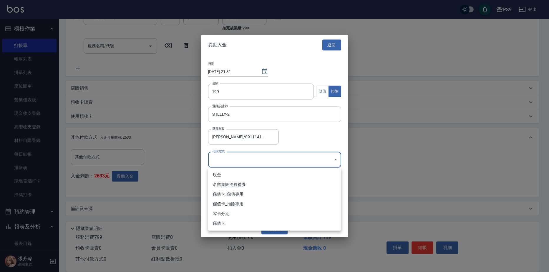
click at [295, 158] on body "PS9 登出 櫃檯作業 打帳單 帳單列表 掛單列表 座位開單 營業儀表板 現金收支登錄 高階收支登錄 材料自購登錄 每日結帳 排班表 現場電腦打卡 掃碼打卡 …" at bounding box center [274, 82] width 549 height 381
click at [264, 205] on li "儲值卡_扣除專用" at bounding box center [274, 204] width 133 height 10
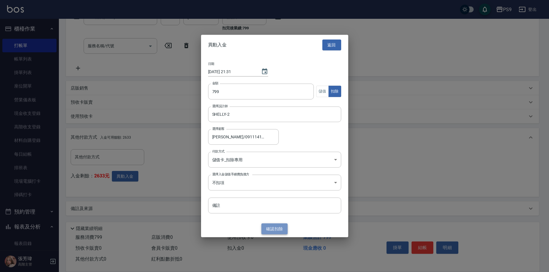
click at [278, 228] on button "確認 扣除" at bounding box center [274, 229] width 26 height 11
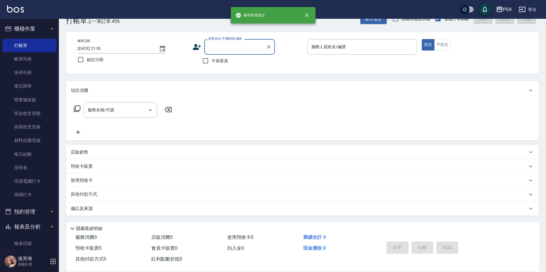
scroll to position [0, 0]
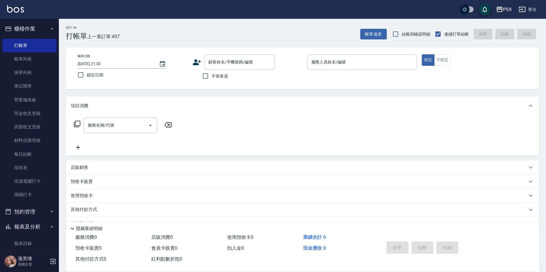
click at [218, 80] on label "不留客資" at bounding box center [213, 76] width 29 height 12
click at [212, 80] on input "不留客資" at bounding box center [205, 76] width 12 height 12
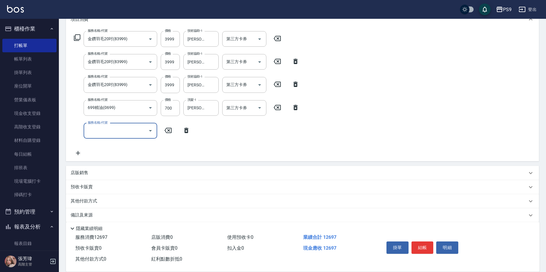
scroll to position [88, 0]
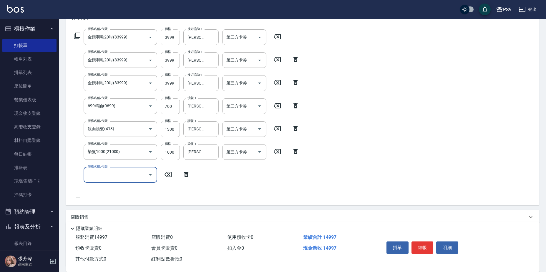
click at [174, 37] on input "3999" at bounding box center [170, 37] width 19 height 16
click at [172, 37] on input "3999" at bounding box center [170, 37] width 19 height 16
click at [170, 60] on input "3999" at bounding box center [170, 60] width 19 height 16
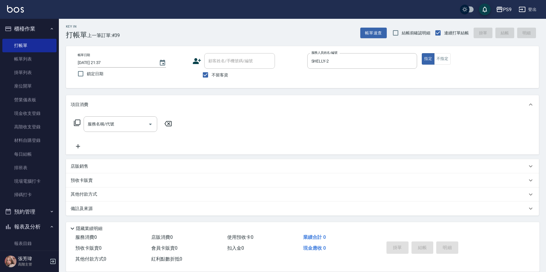
click at [214, 75] on span "不留客資" at bounding box center [220, 75] width 16 height 6
click at [212, 75] on input "不留客資" at bounding box center [205, 75] width 12 height 12
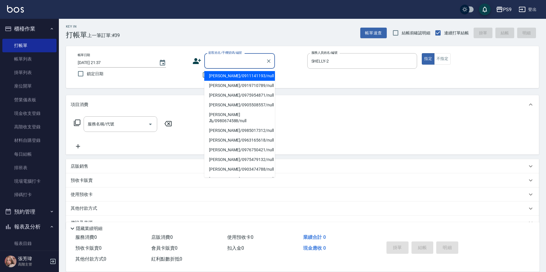
click at [215, 64] on input "顧客姓名/手機號碼/編號" at bounding box center [235, 61] width 56 height 10
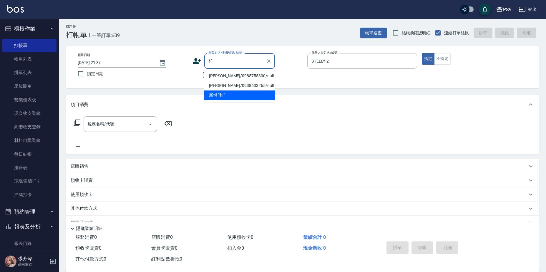
click at [221, 77] on li "[PERSON_NAME]/0985755300/null" at bounding box center [239, 76] width 71 height 10
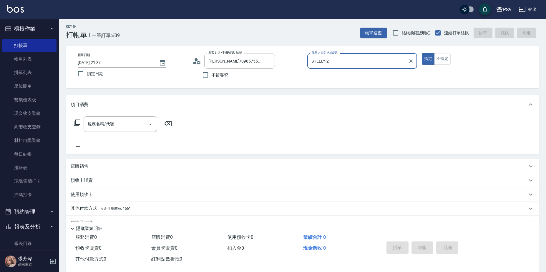
click at [422, 53] on button "指定" at bounding box center [428, 58] width 13 height 11
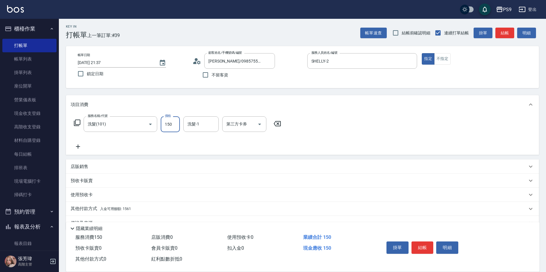
click at [170, 122] on input "150" at bounding box center [170, 125] width 19 height 16
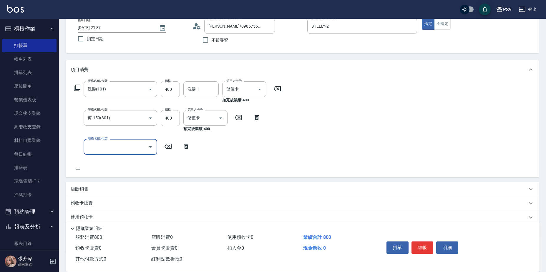
scroll to position [73, 0]
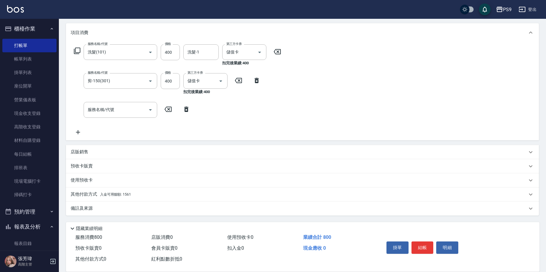
click at [141, 192] on div "其他付款方式 入金可用餘額: 1561" at bounding box center [299, 195] width 456 height 6
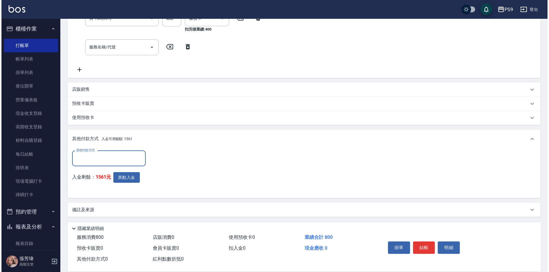
scroll to position [137, 0]
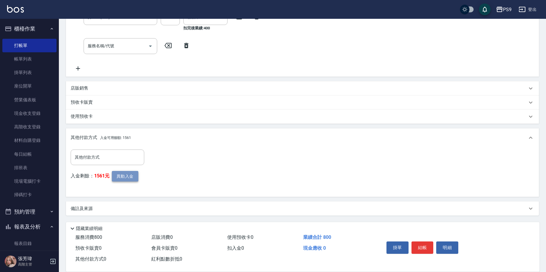
click at [128, 176] on button "異動入金" at bounding box center [125, 176] width 26 height 11
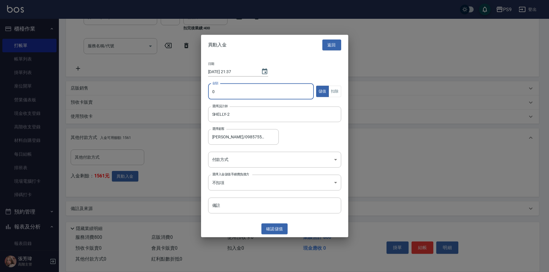
drag, startPoint x: 231, startPoint y: 92, endPoint x: 215, endPoint y: 95, distance: 15.9
click at [231, 92] on input "0" at bounding box center [261, 92] width 106 height 16
click at [332, 90] on button "扣除" at bounding box center [334, 91] width 13 height 11
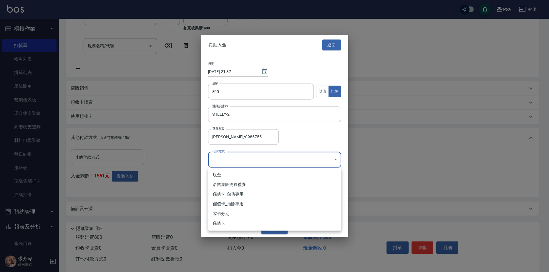
click at [267, 157] on body "PS9 登出 櫃檯作業 打帳單 帳單列表 掛單列表 座位開單 營業儀表板 現金收支登錄 高階收支登錄 材料自購登錄 每日結帳 排班表 現場電腦打卡 掃碼打卡 …" at bounding box center [274, 68] width 549 height 410
click at [235, 205] on li "儲值卡_扣除專用" at bounding box center [274, 204] width 133 height 10
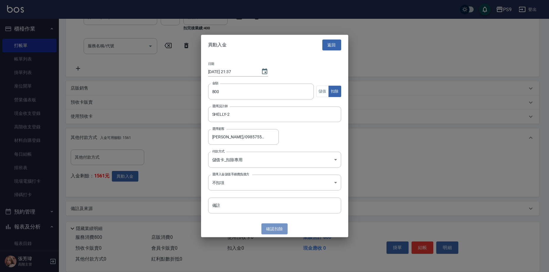
click at [268, 230] on button "確認 扣除" at bounding box center [274, 229] width 26 height 11
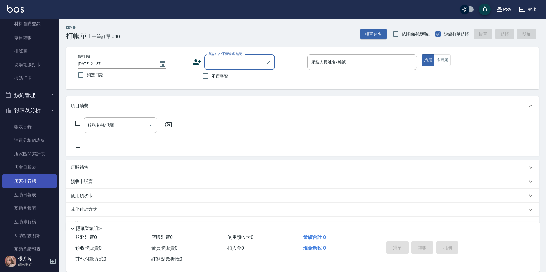
scroll to position [118, 0]
click at [34, 171] on link "店家日報表" at bounding box center [29, 167] width 54 height 14
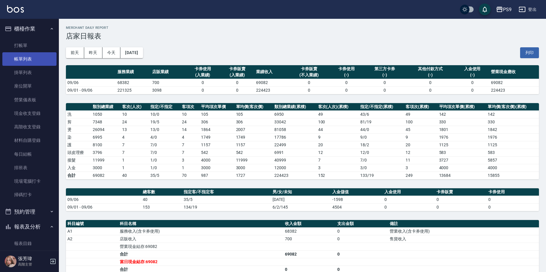
click at [31, 61] on link "帳單列表" at bounding box center [29, 59] width 54 height 14
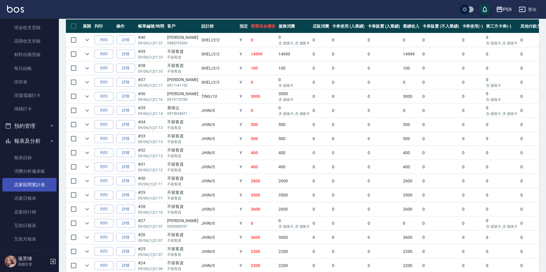
scroll to position [147, 0]
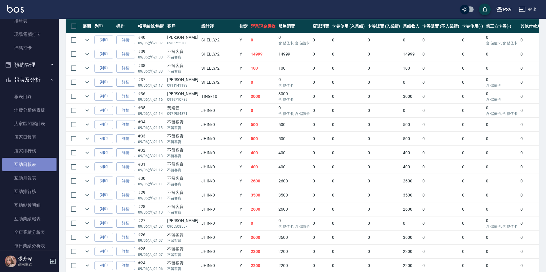
click at [37, 169] on link "互助日報表" at bounding box center [29, 165] width 54 height 14
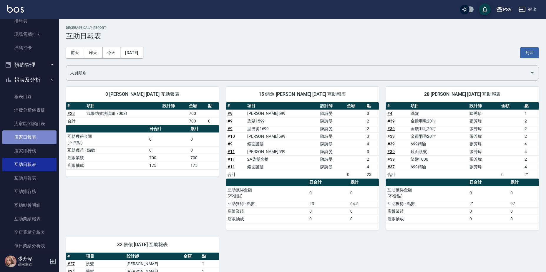
click at [31, 138] on link "店家日報表" at bounding box center [29, 138] width 54 height 14
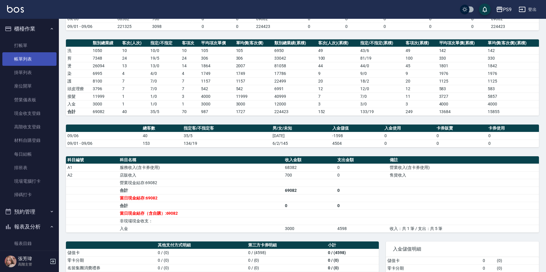
click at [26, 59] on link "帳單列表" at bounding box center [29, 59] width 54 height 14
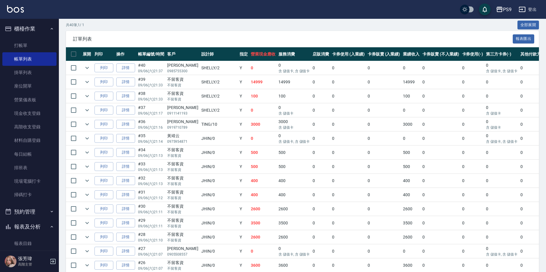
scroll to position [118, 0]
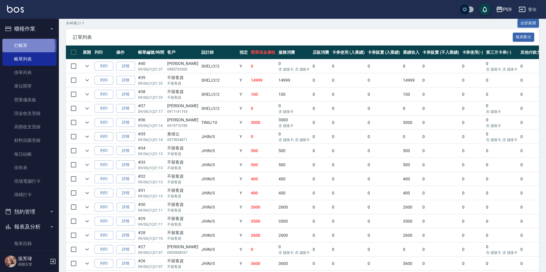
click at [25, 46] on link "打帳單" at bounding box center [29, 46] width 54 height 14
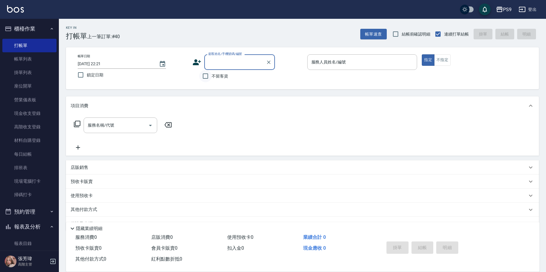
drag, startPoint x: 206, startPoint y: 78, endPoint x: 209, endPoint y: 72, distance: 7.0
click at [209, 72] on input "不留客資" at bounding box center [205, 76] width 12 height 12
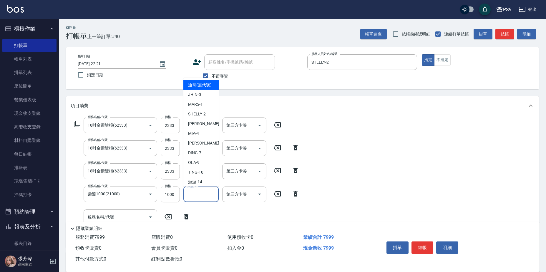
click at [190, 194] on input "染髮-1" at bounding box center [201, 194] width 30 height 10
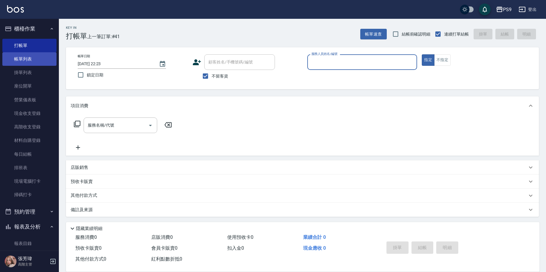
click at [31, 62] on link "帳單列表" at bounding box center [29, 59] width 54 height 14
click at [30, 61] on link "帳單列表" at bounding box center [29, 59] width 54 height 14
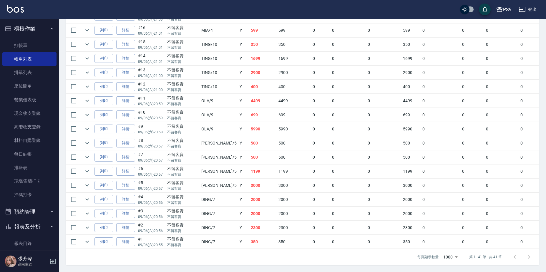
scroll to position [118, 0]
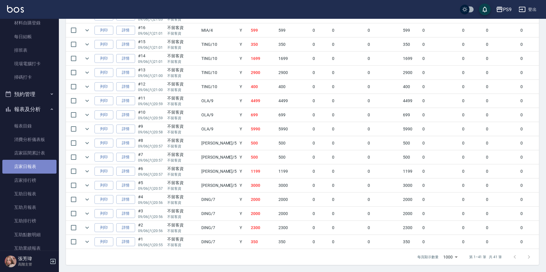
click at [39, 166] on link "店家日報表" at bounding box center [29, 167] width 54 height 14
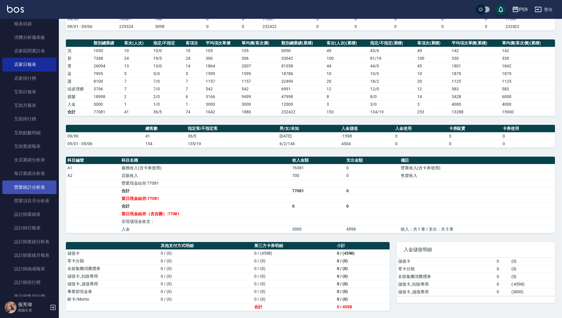
scroll to position [177, 0]
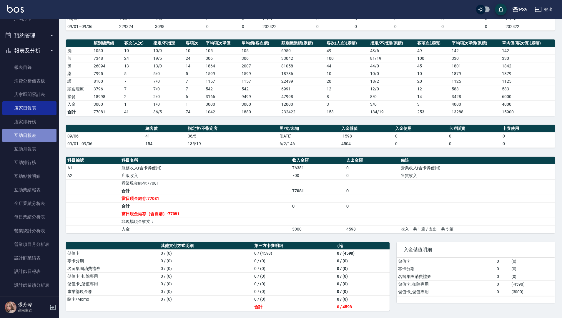
click at [34, 134] on link "互助日報表" at bounding box center [29, 136] width 54 height 14
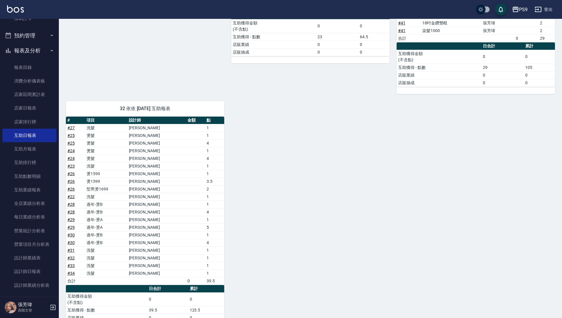
scroll to position [193, 0]
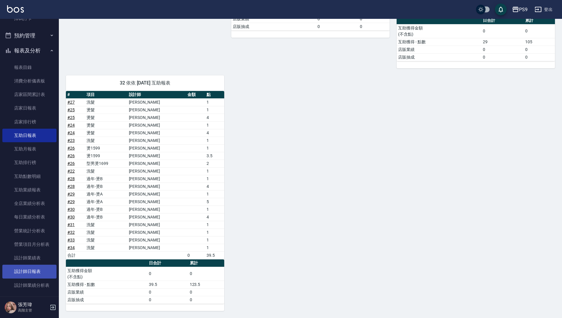
click at [37, 269] on link "設計師日報表" at bounding box center [29, 272] width 54 height 14
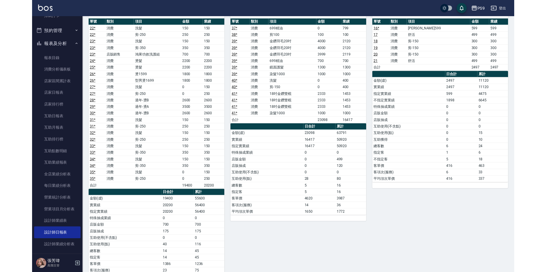
scroll to position [3, 0]
